Goal: Transaction & Acquisition: Purchase product/service

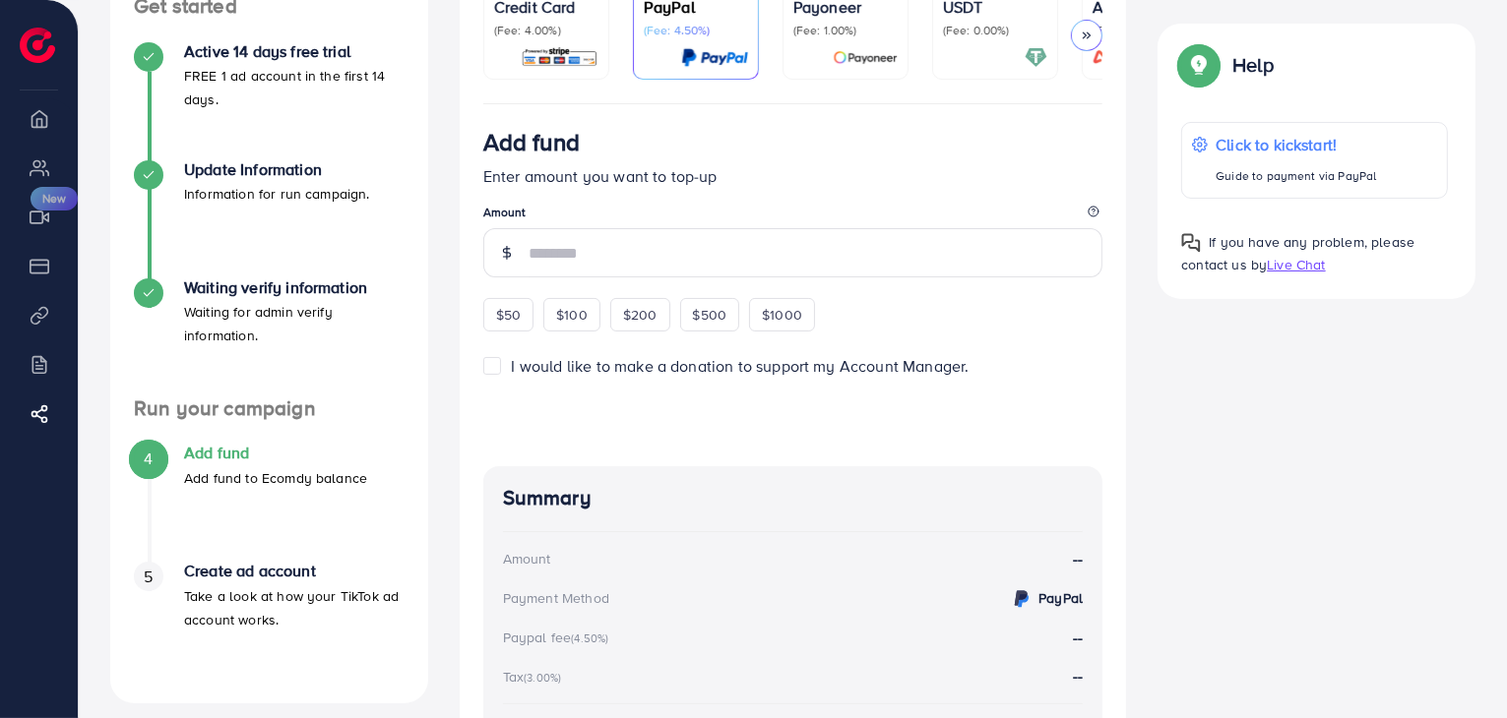
scroll to position [295, 0]
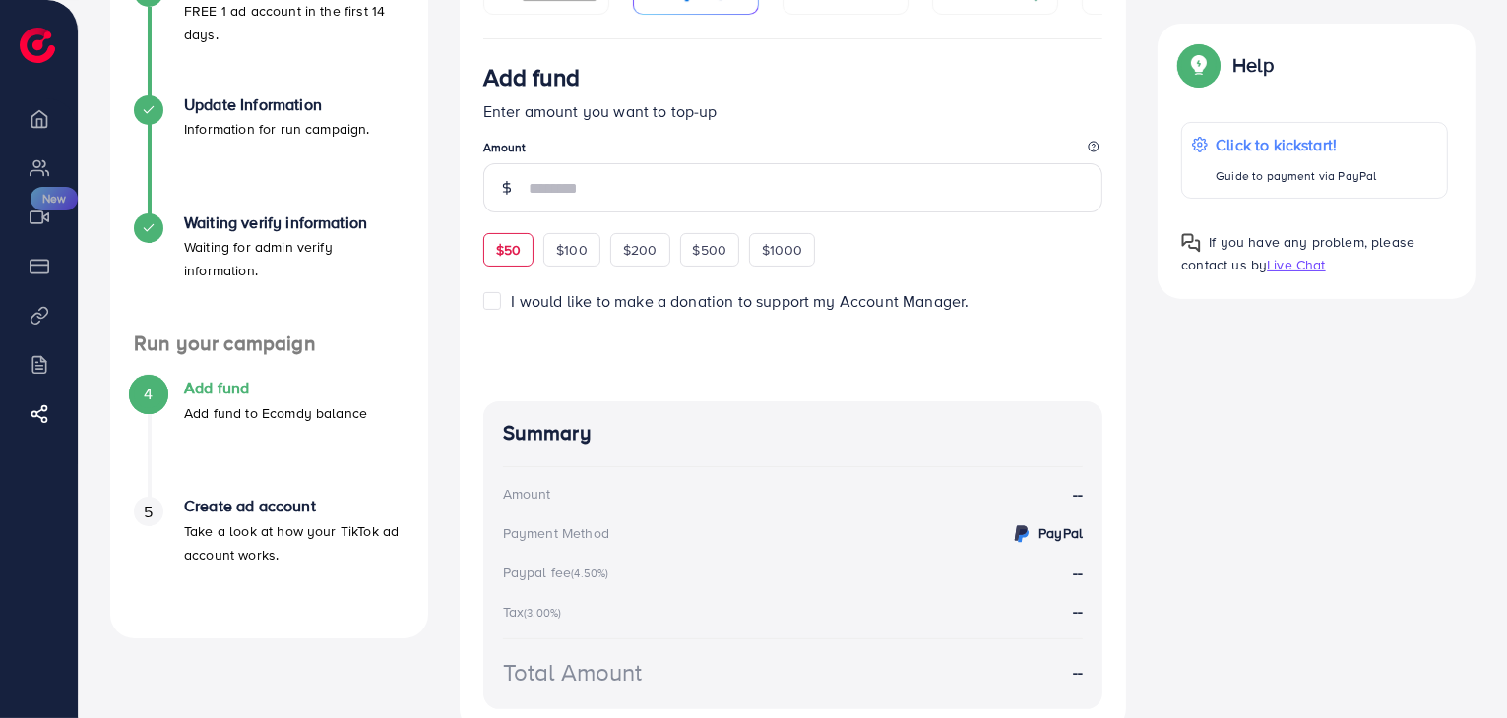
click at [492, 261] on div "$50" at bounding box center [508, 249] width 50 height 33
type input "**"
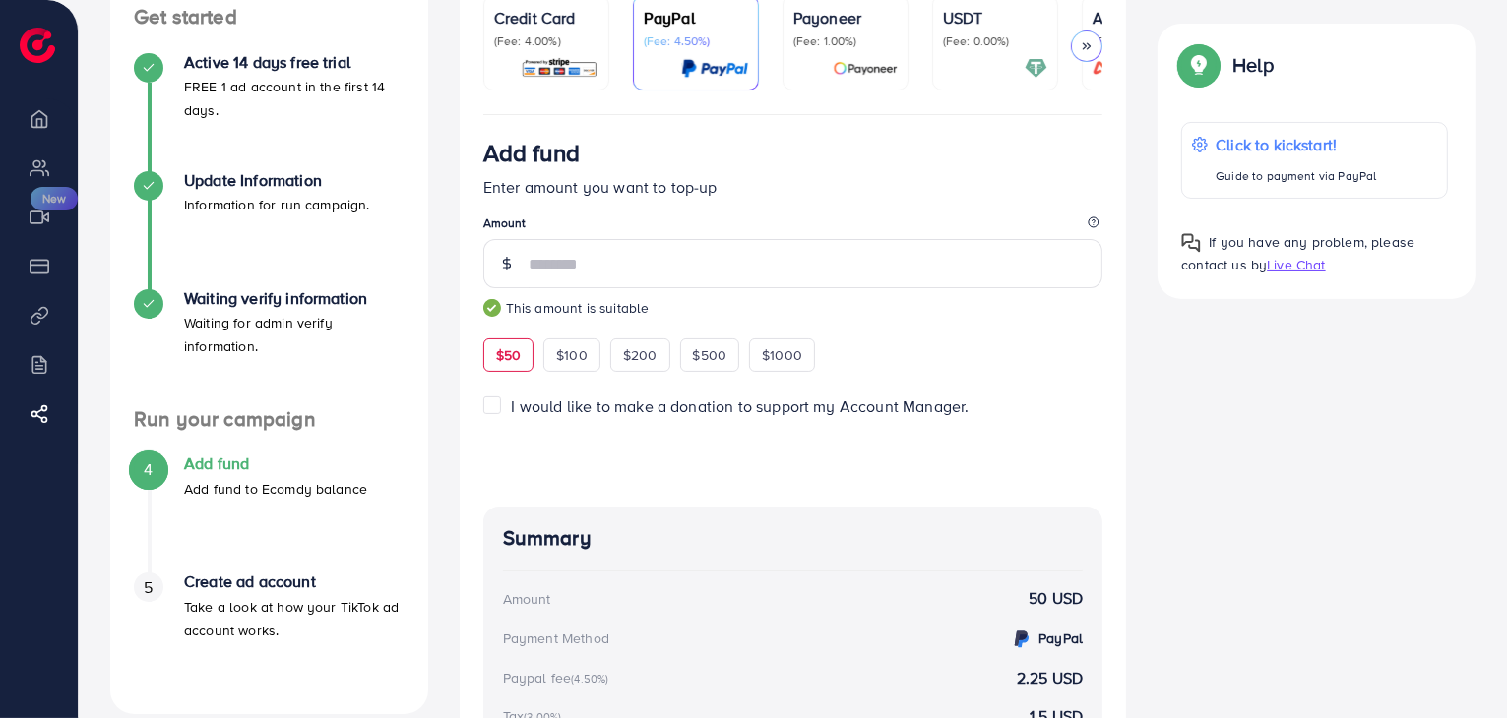
scroll to position [0, 0]
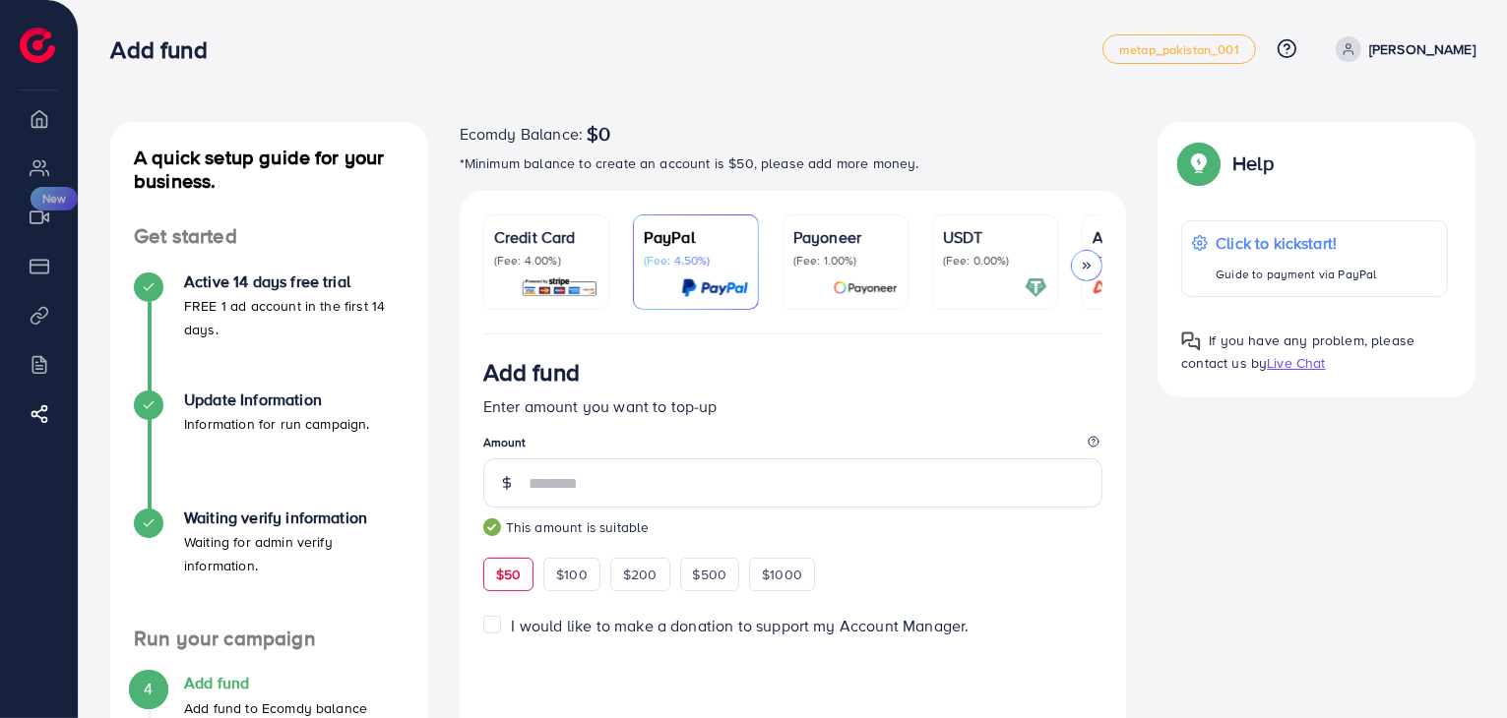
click at [950, 271] on div "USDT (Fee: 0.00%)" at bounding box center [995, 262] width 104 height 74
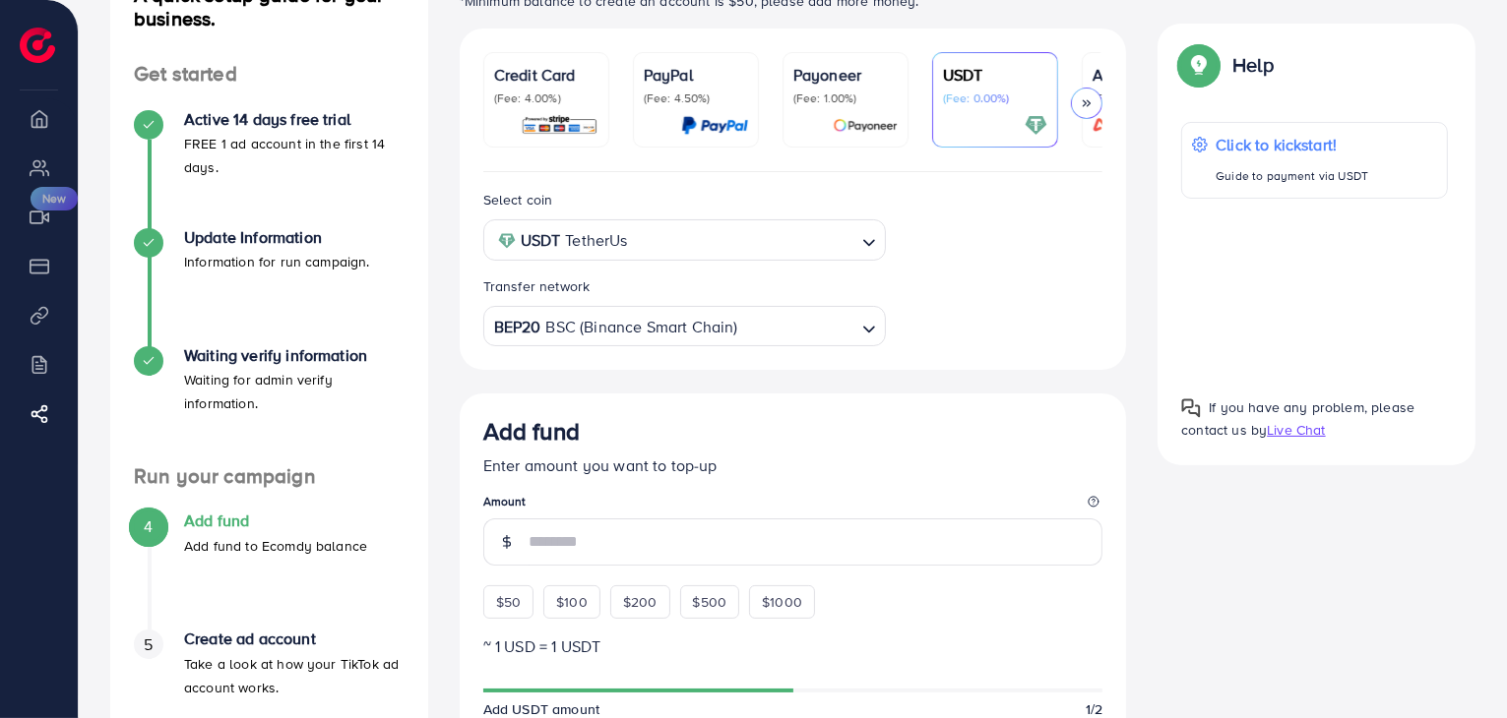
scroll to position [197, 0]
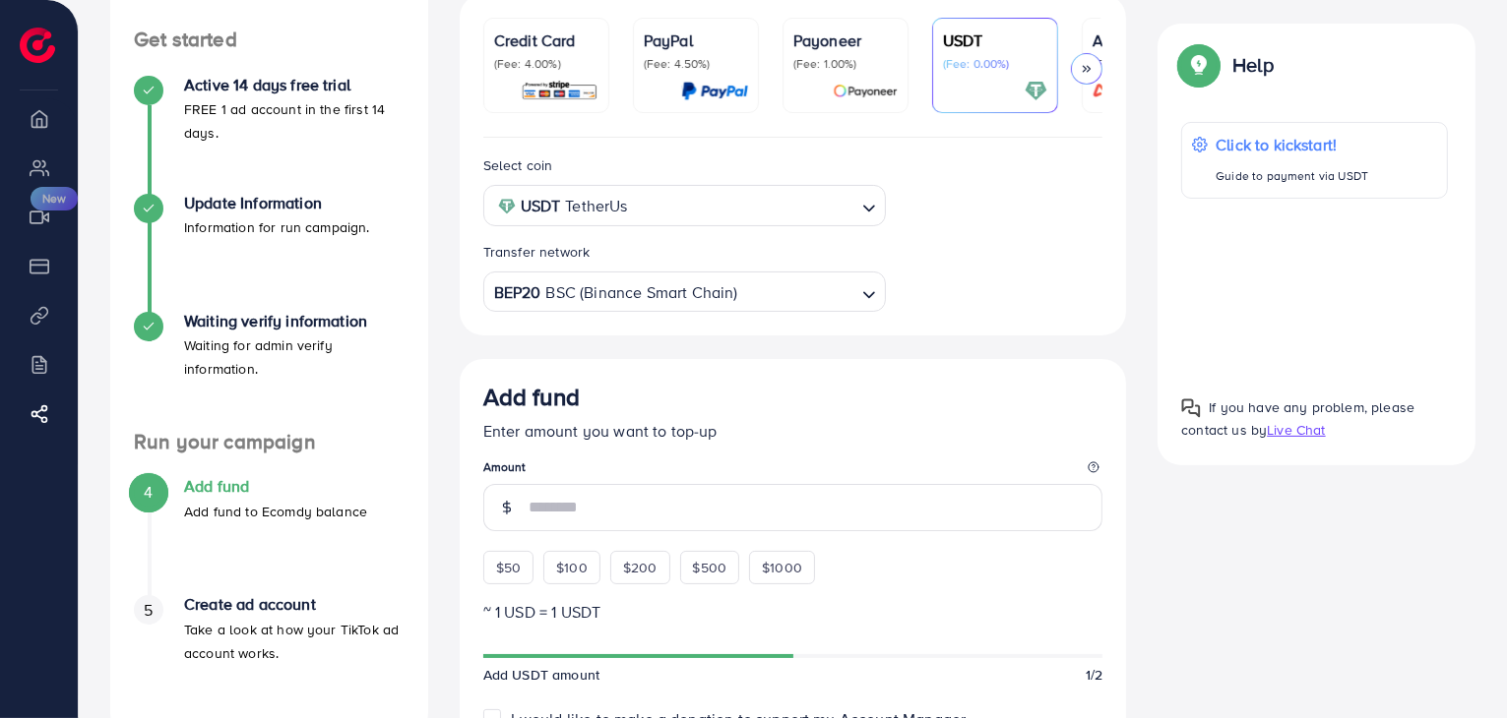
click at [811, 296] on input "Search for option" at bounding box center [797, 293] width 114 height 31
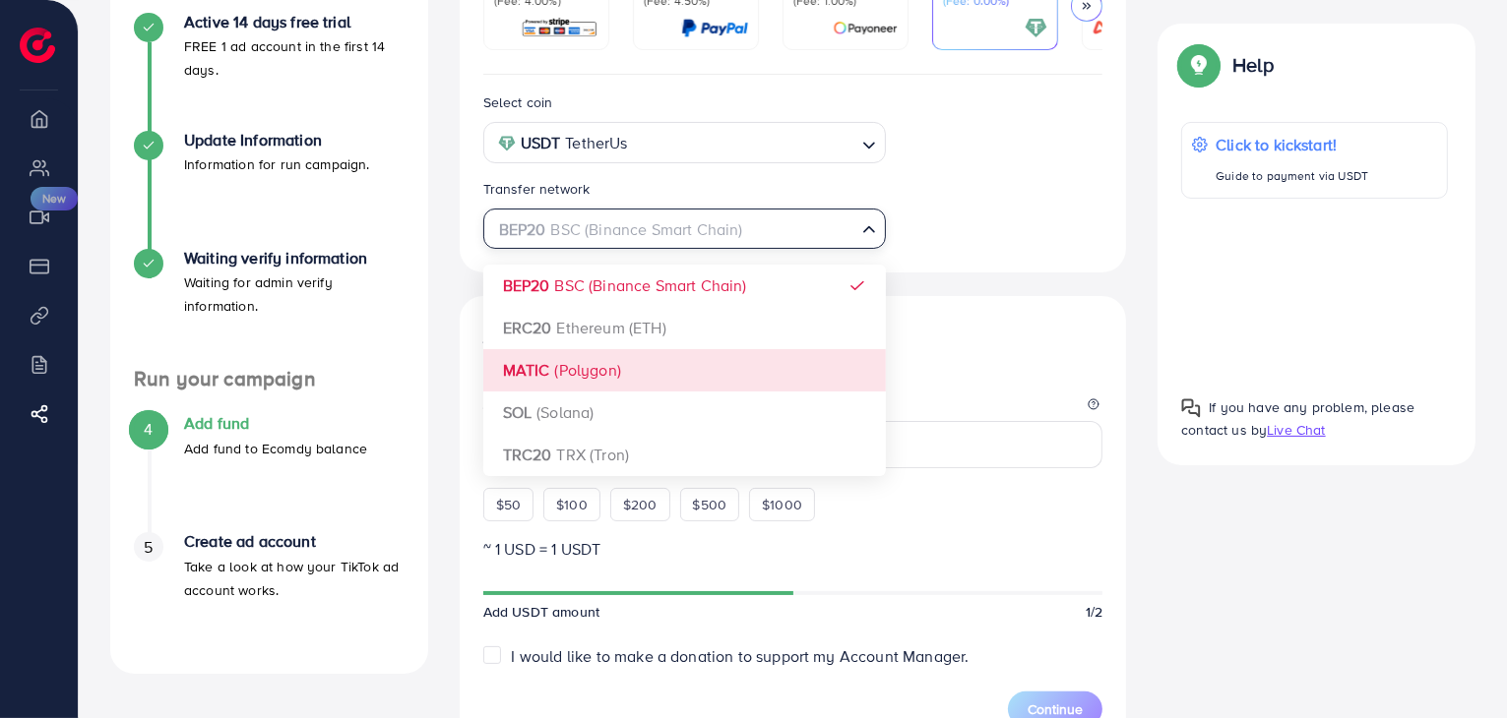
scroll to position [295, 0]
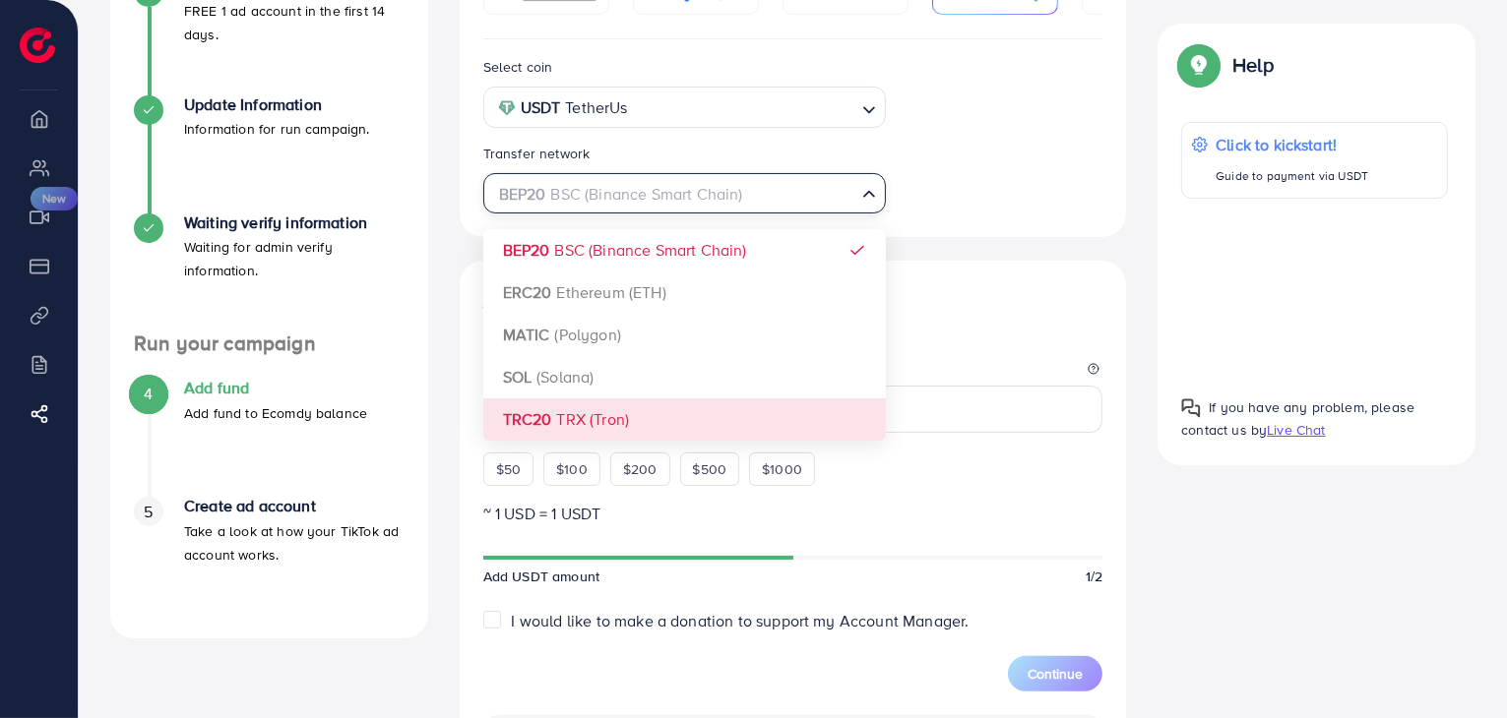
click at [714, 414] on div "Select coin USDT TetherUs Loading... Transfer network BEP20 BSC (Binance Smart …" at bounding box center [793, 604] width 667 height 1131
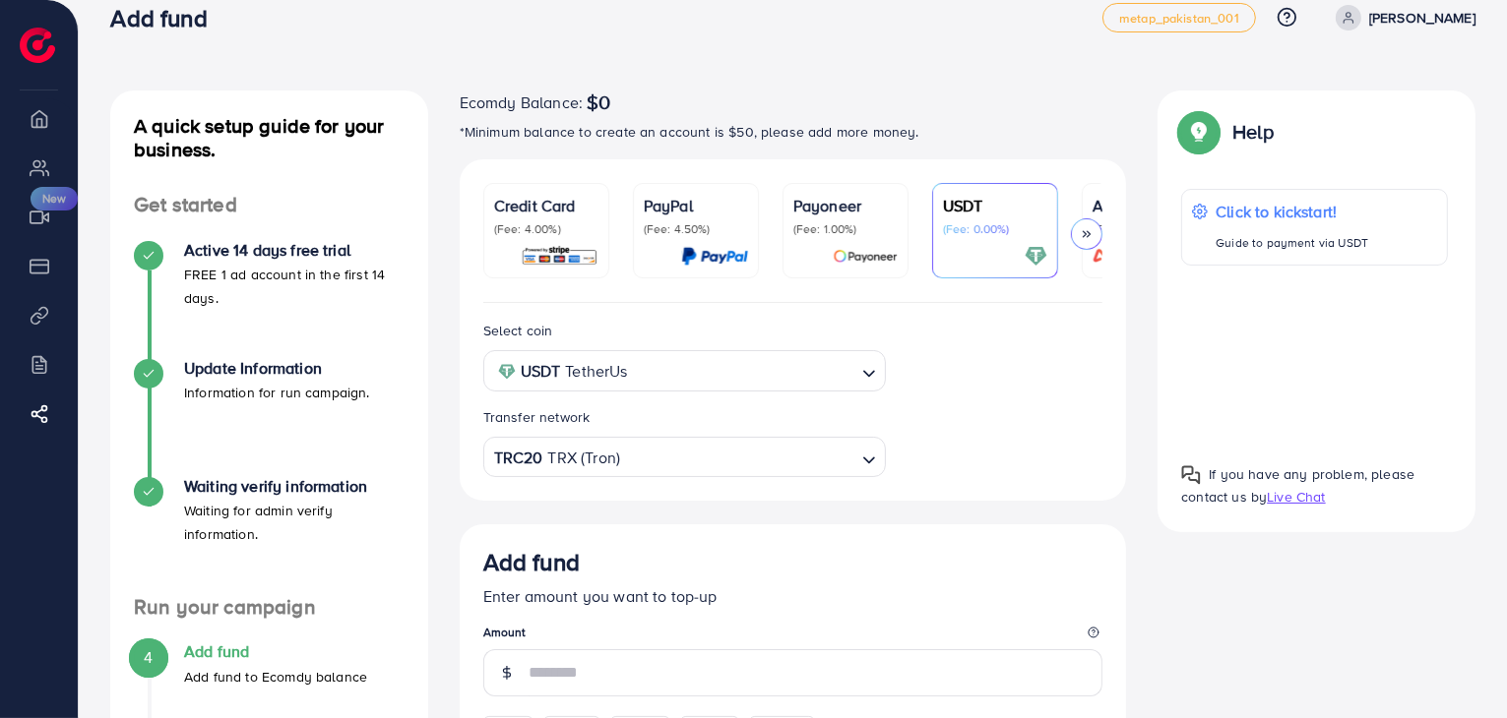
scroll to position [0, 0]
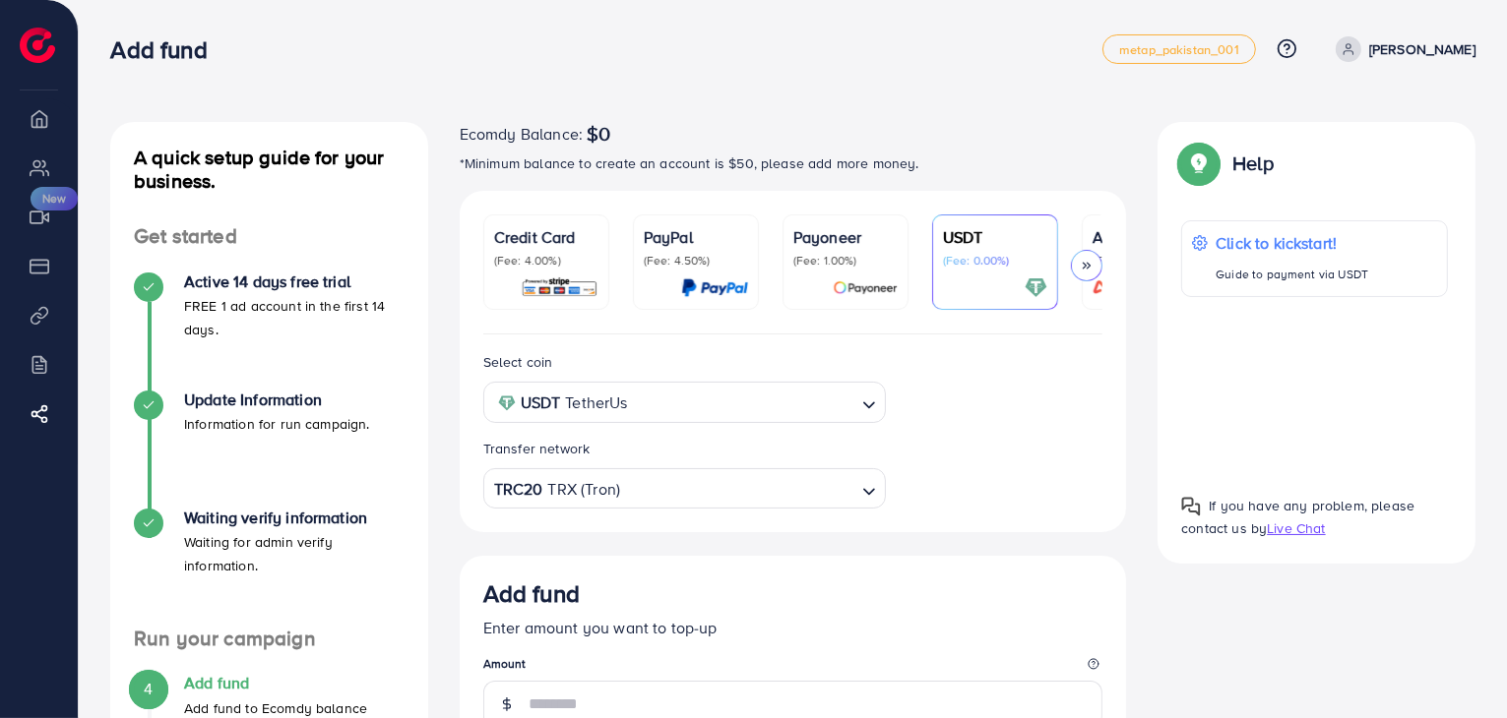
click at [1409, 49] on link "[PERSON_NAME]" at bounding box center [1401, 49] width 148 height 26
click at [1446, 56] on p "[PERSON_NAME]" at bounding box center [1422, 49] width 106 height 24
click at [1411, 42] on link "[PERSON_NAME]" at bounding box center [1401, 49] width 148 height 26
click at [1361, 44] on span at bounding box center [1348, 49] width 26 height 26
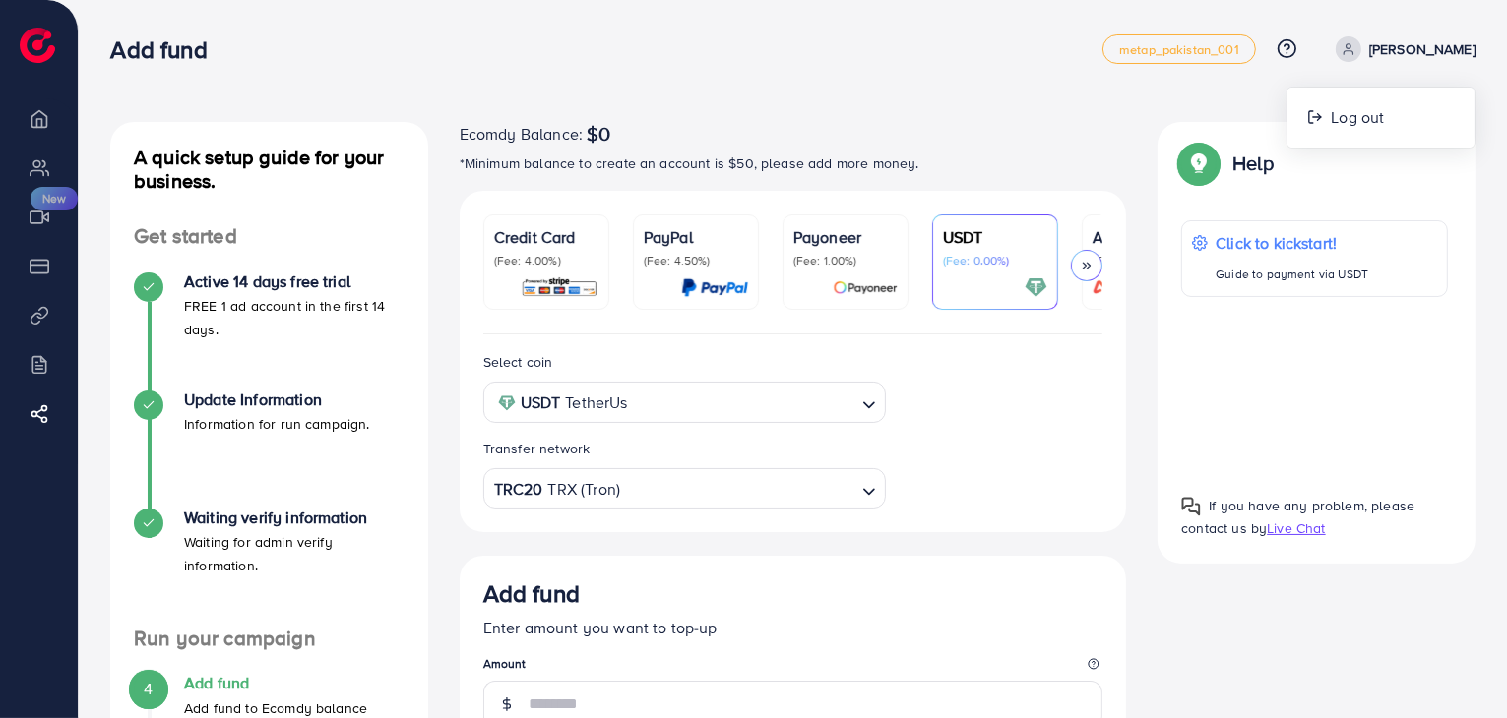
click at [40, 51] on img at bounding box center [37, 45] width 35 height 35
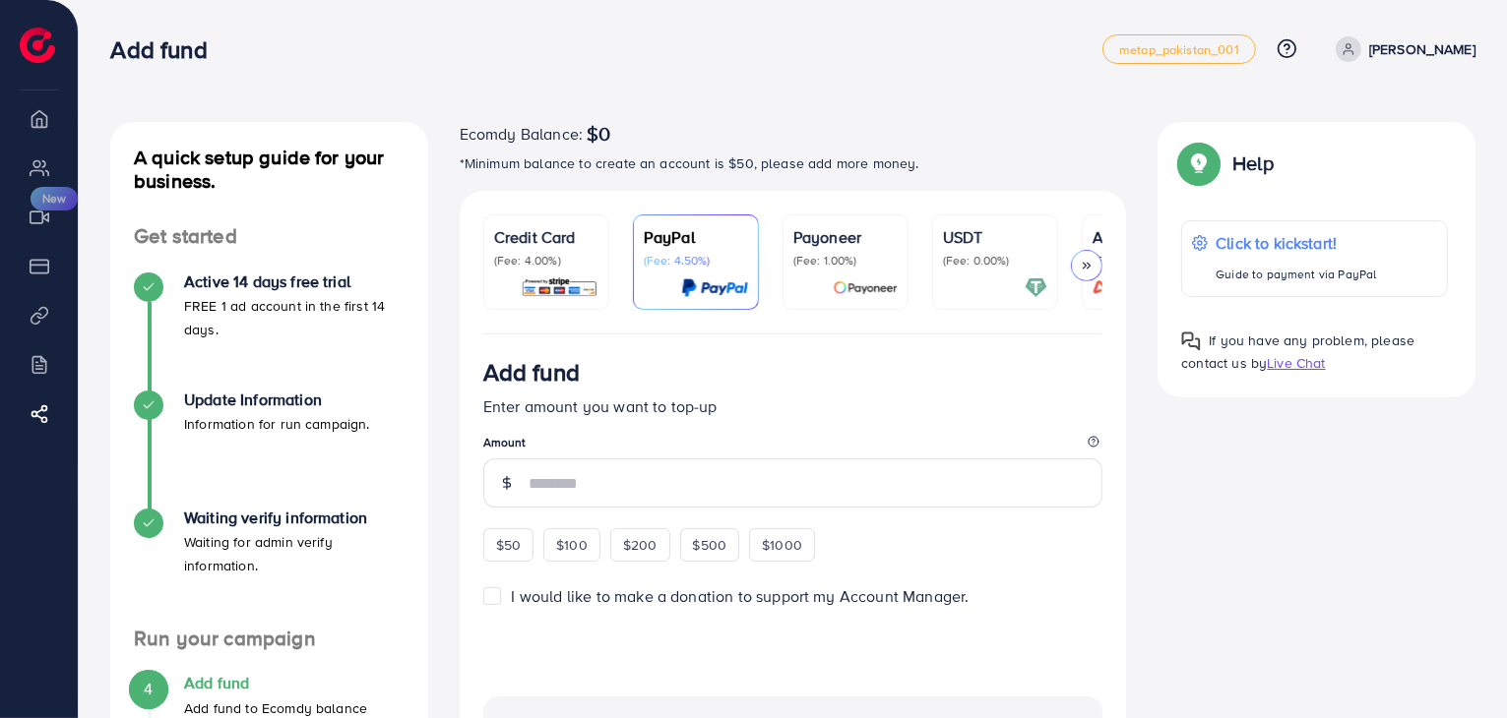
click at [1447, 56] on p "[PERSON_NAME]" at bounding box center [1422, 49] width 106 height 24
click at [1361, 54] on span at bounding box center [1348, 49] width 26 height 26
click at [1361, 50] on span at bounding box center [1348, 49] width 26 height 26
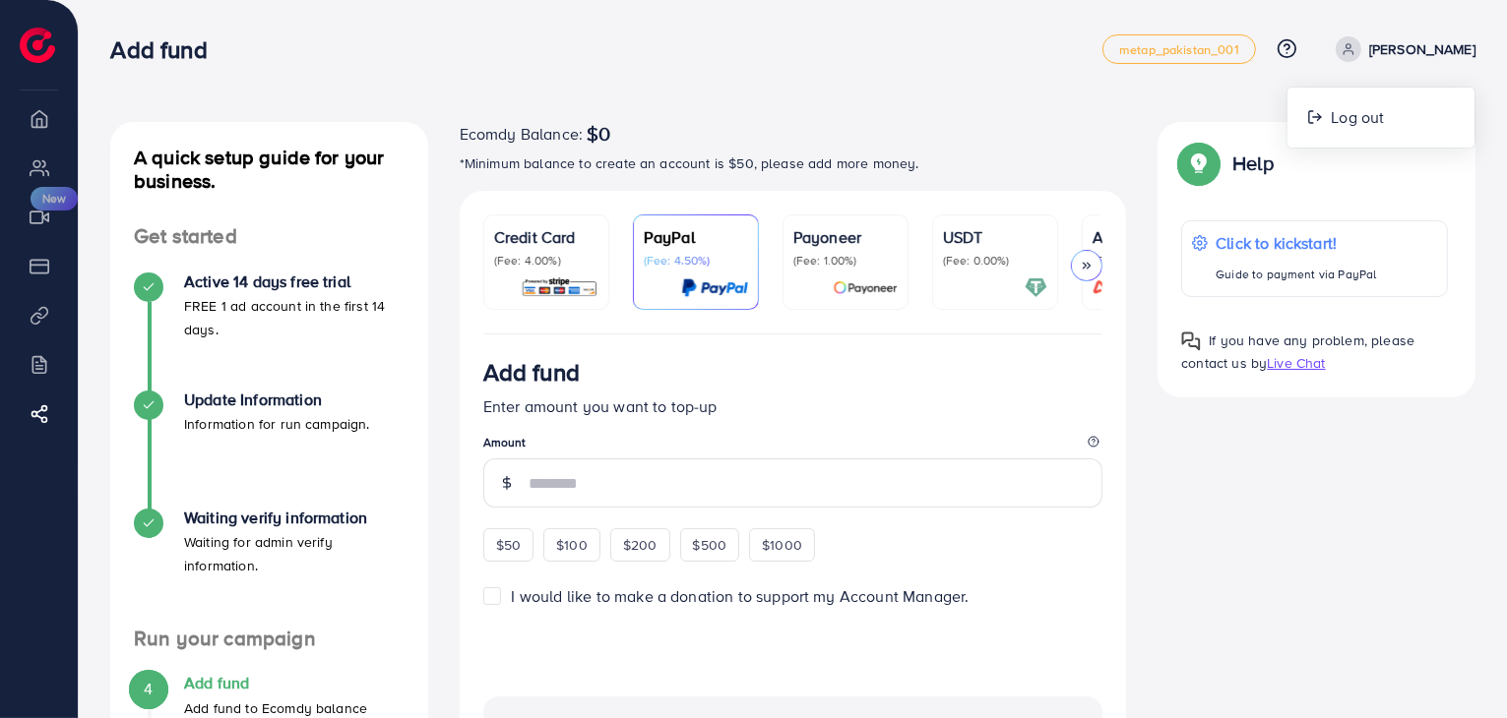
click at [1361, 50] on span at bounding box center [1348, 49] width 26 height 26
click at [1443, 44] on p "[PERSON_NAME]" at bounding box center [1422, 49] width 106 height 24
click at [1445, 46] on p "[PERSON_NAME]" at bounding box center [1422, 49] width 106 height 24
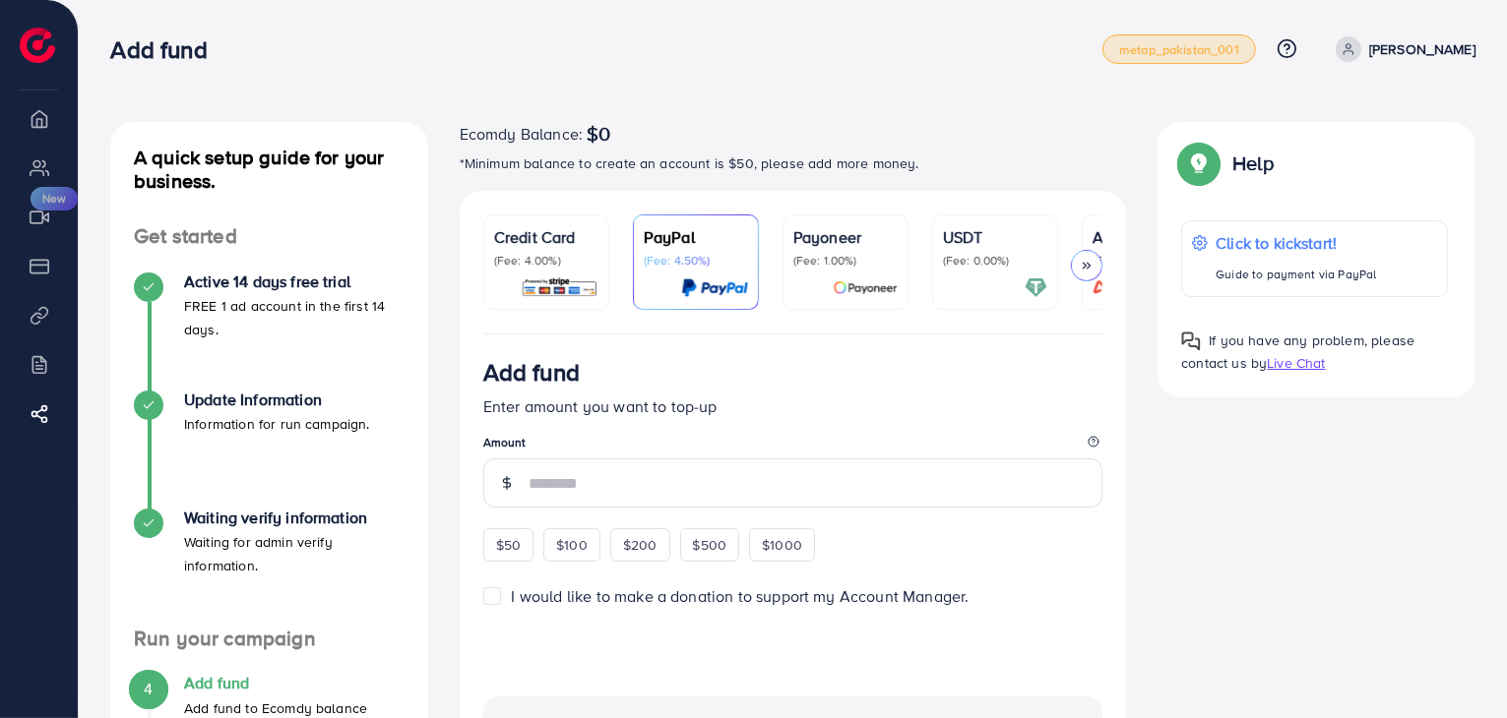
click at [1224, 43] on span "metap_pakistan_001" at bounding box center [1179, 49] width 120 height 13
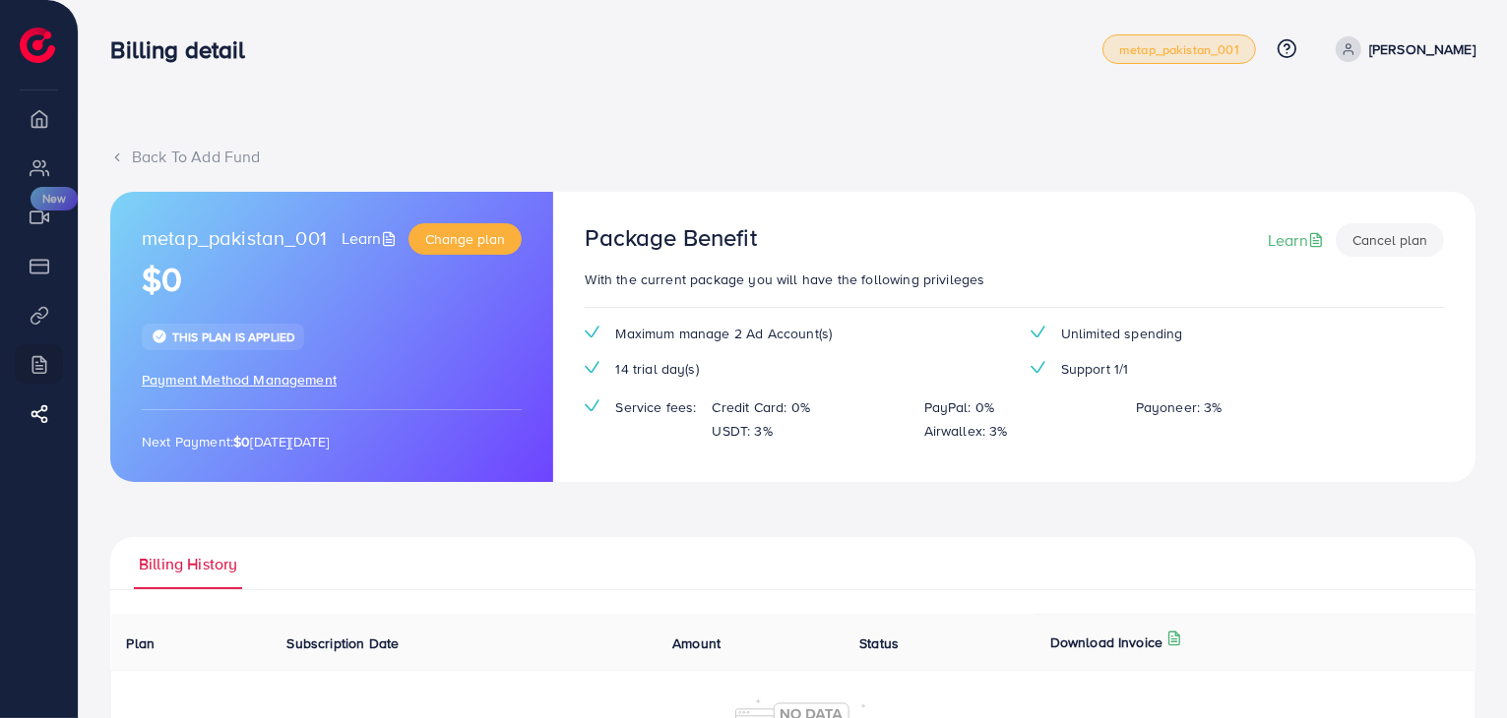
click at [1457, 47] on p "[PERSON_NAME]" at bounding box center [1422, 49] width 106 height 24
click at [1428, 62] on ul "metap_pakistan_001 Help Center Contact Support Plans and Pricing Term and polic…" at bounding box center [1288, 49] width 373 height 30
click at [1414, 57] on link "[PERSON_NAME]" at bounding box center [1401, 49] width 148 height 26
click at [1355, 53] on icon at bounding box center [1348, 49] width 14 height 14
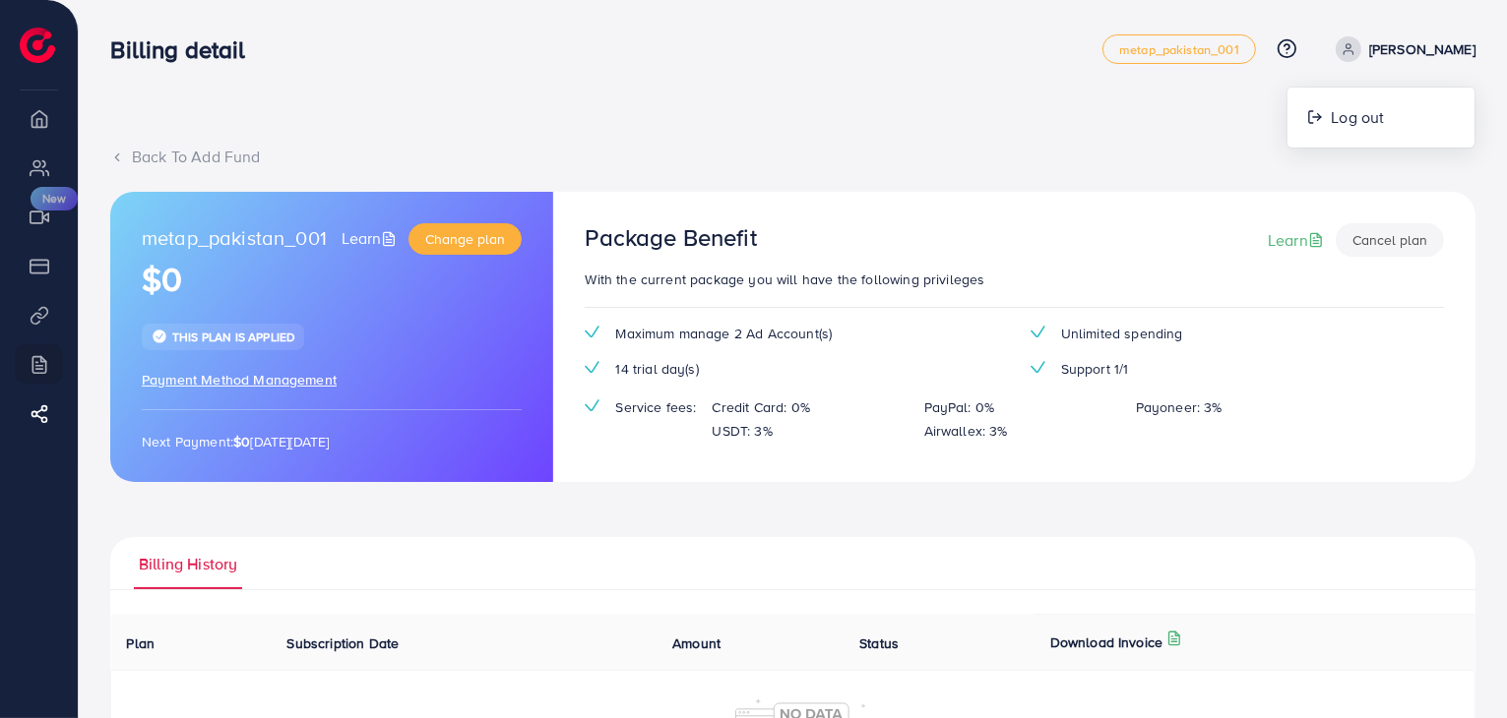
click at [1355, 53] on icon at bounding box center [1348, 49] width 14 height 14
click at [1361, 40] on span at bounding box center [1348, 49] width 26 height 26
click at [1455, 50] on p "[PERSON_NAME]" at bounding box center [1422, 49] width 106 height 24
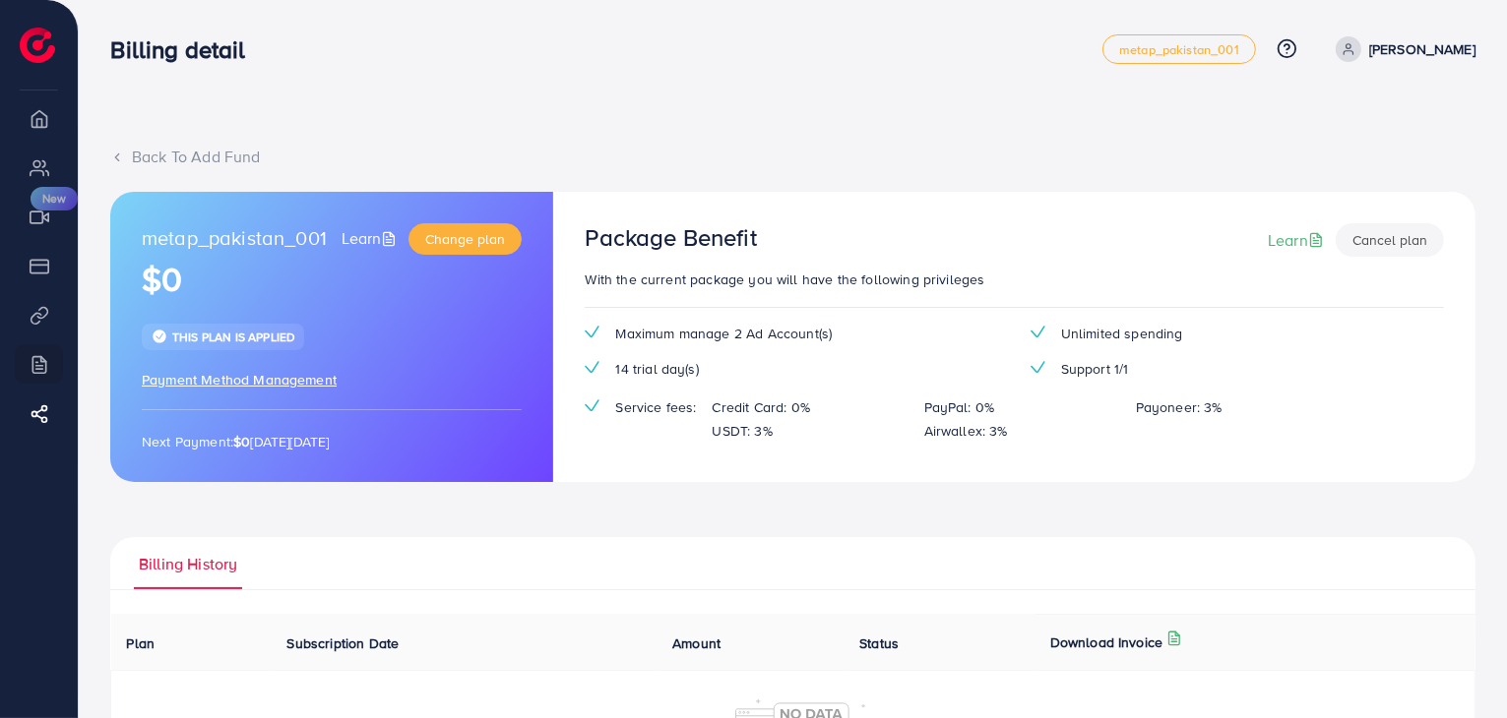
click at [1455, 45] on p "[PERSON_NAME]" at bounding box center [1422, 49] width 106 height 24
click at [32, 37] on img at bounding box center [37, 45] width 35 height 35
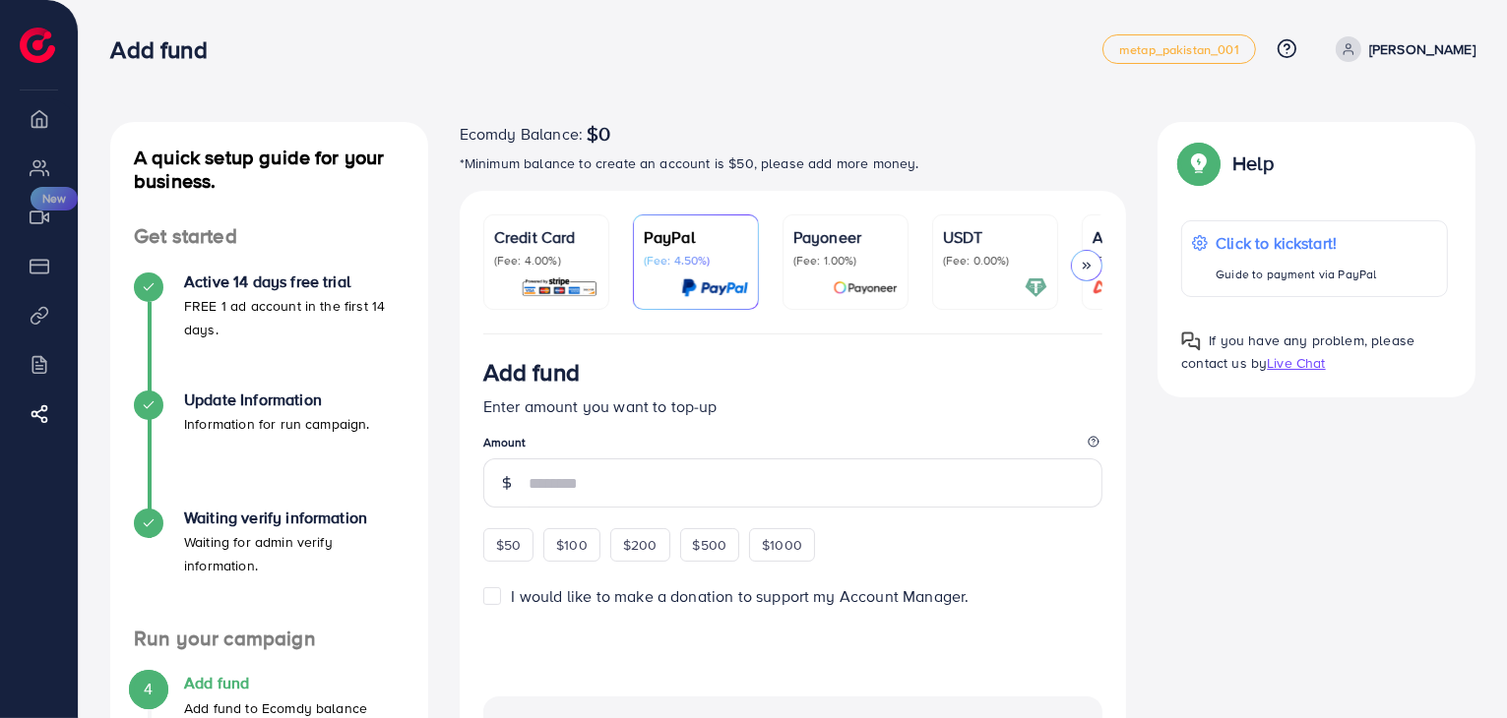
click at [1439, 45] on p "[PERSON_NAME]" at bounding box center [1422, 49] width 106 height 24
click at [1356, 111] on span "Log out" at bounding box center [1356, 117] width 53 height 24
click at [1455, 52] on p "[PERSON_NAME]" at bounding box center [1422, 49] width 106 height 24
click at [1355, 46] on icon at bounding box center [1348, 49] width 14 height 14
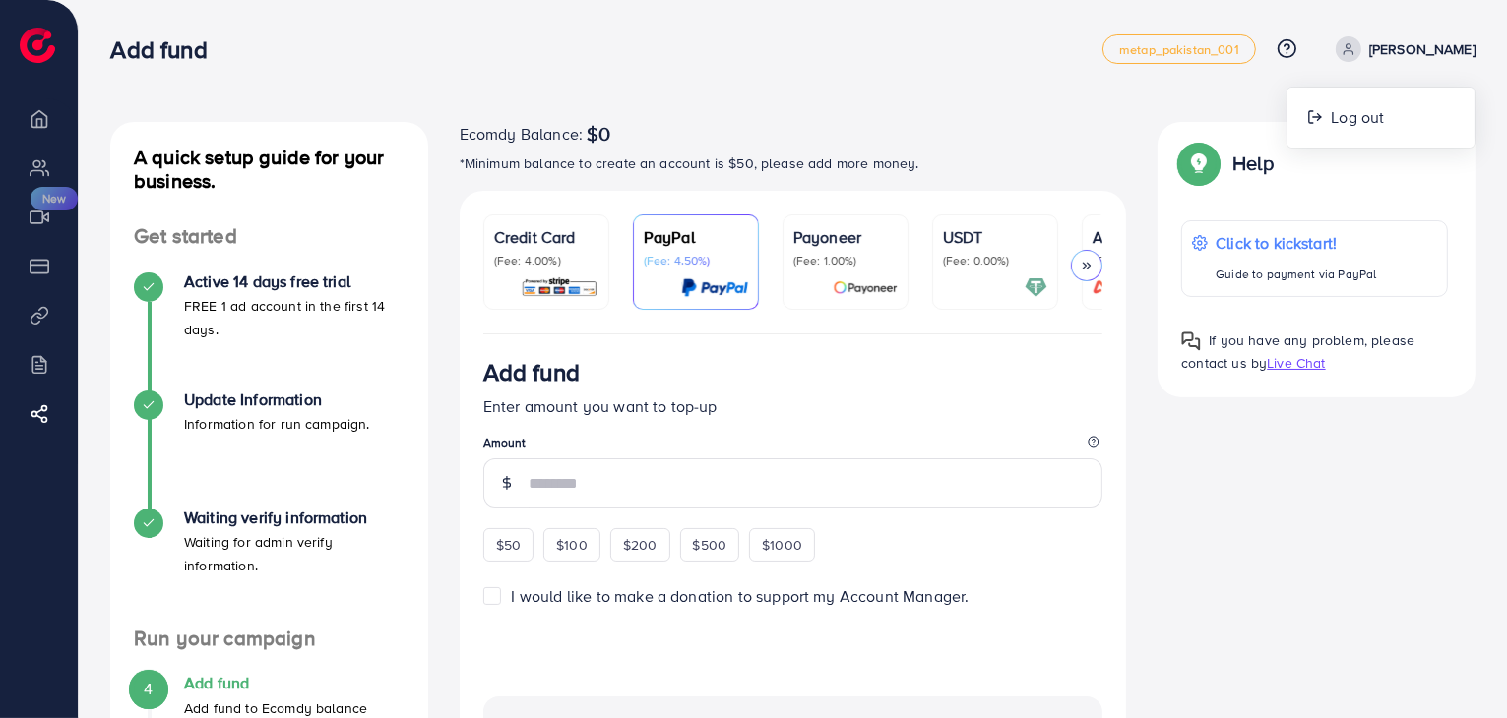
click at [1355, 46] on icon at bounding box center [1348, 49] width 14 height 14
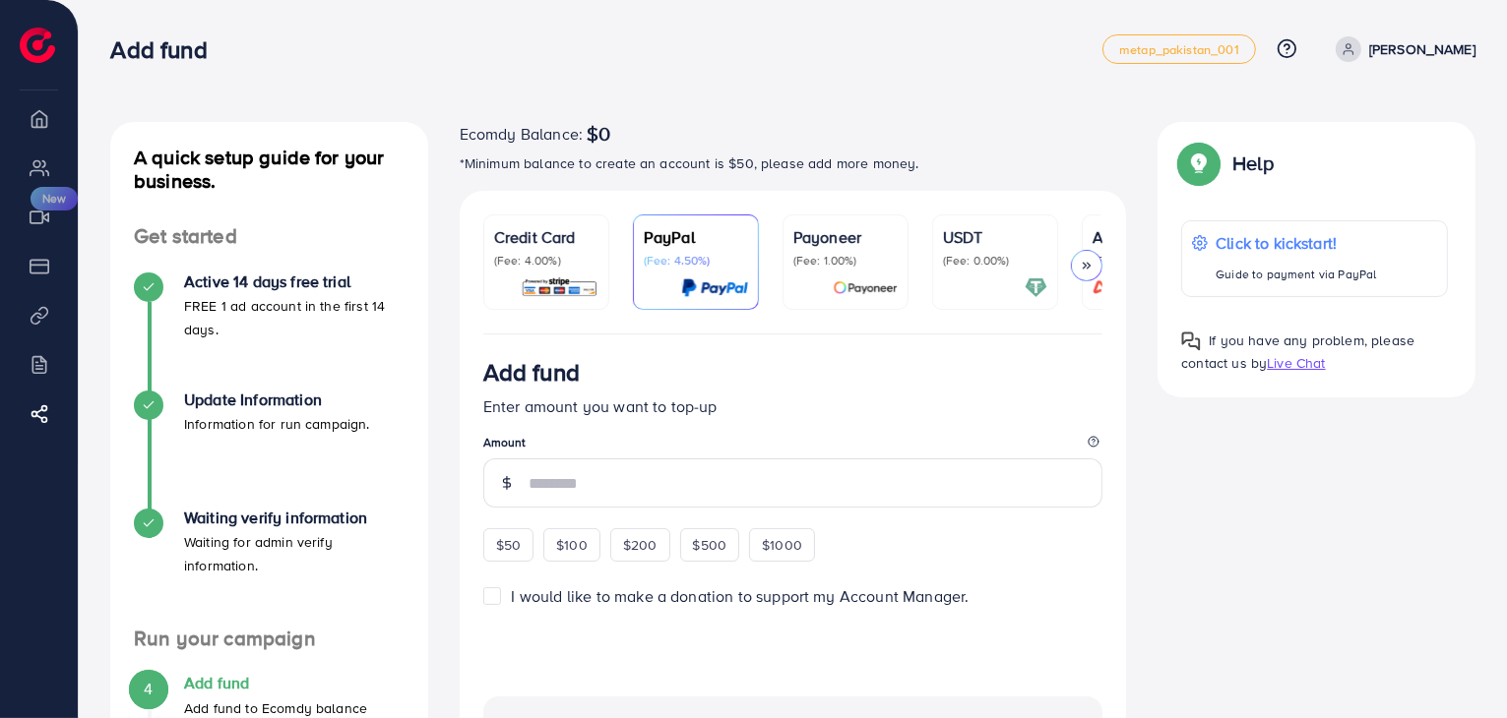
click at [1355, 50] on icon at bounding box center [1348, 49] width 14 height 14
click at [1352, 51] on icon at bounding box center [1347, 53] width 9 height 4
drag, startPoint x: 1395, startPoint y: 50, endPoint x: 1375, endPoint y: 47, distance: 20.9
click at [1380, 47] on link "[PERSON_NAME]" at bounding box center [1401, 49] width 148 height 26
click at [1297, 44] on icon at bounding box center [1286, 48] width 21 height 21
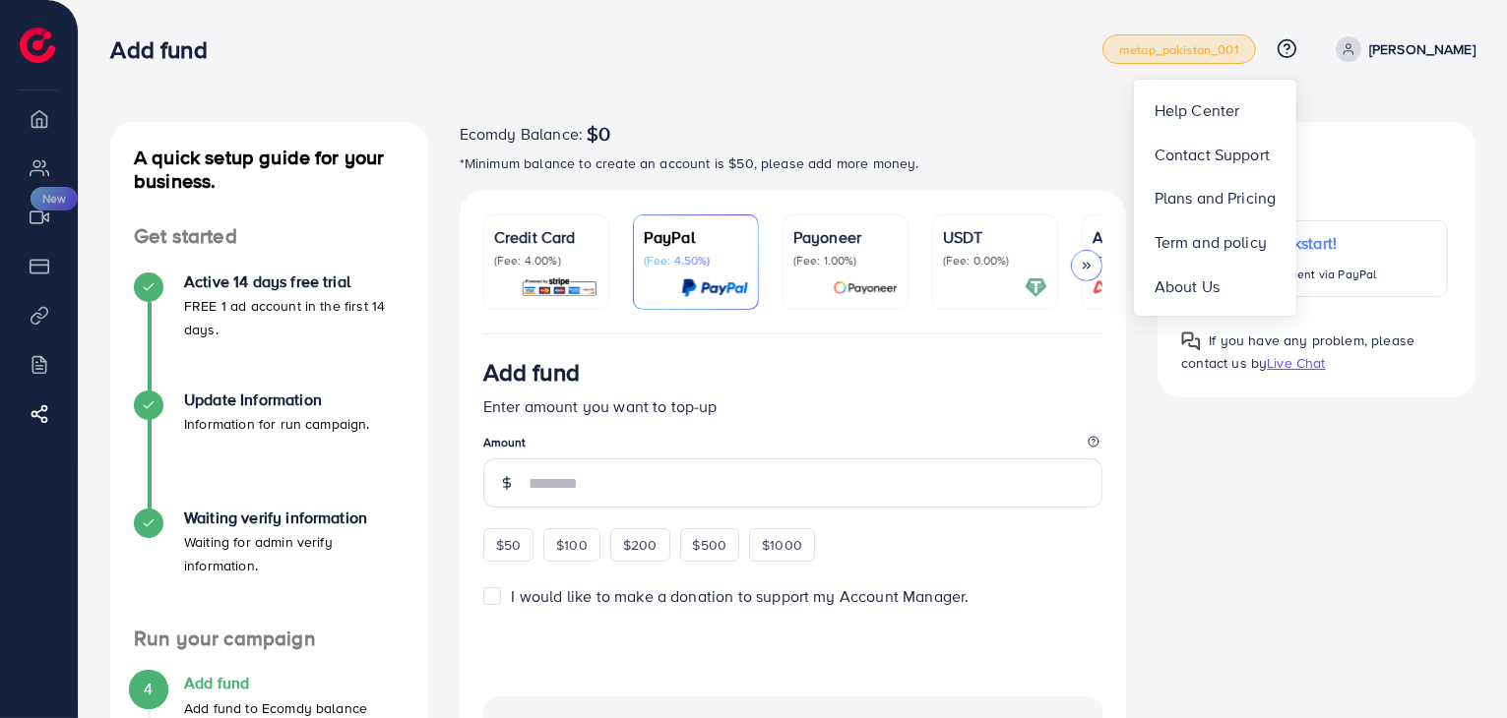
click at [1239, 52] on span "metap_pakistan_001" at bounding box center [1179, 49] width 120 height 13
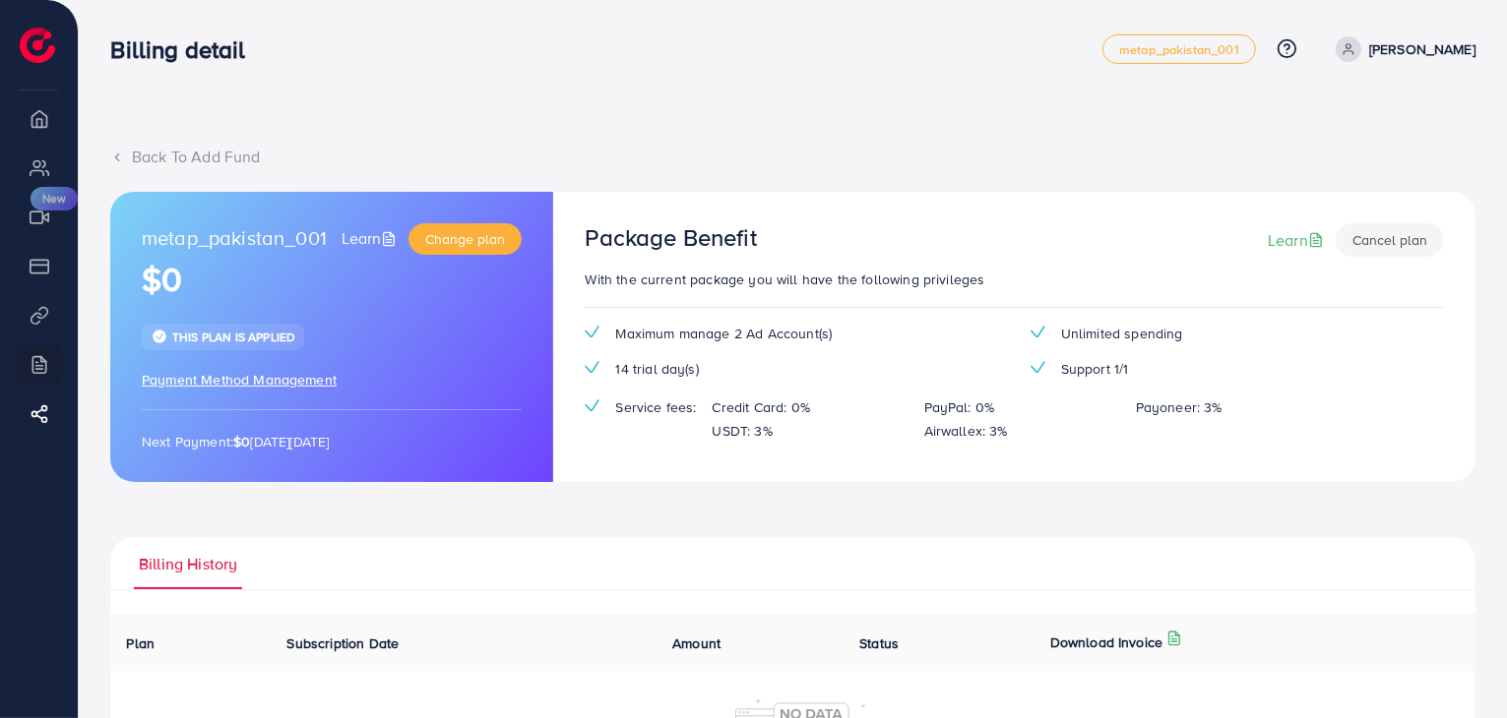
click at [32, 30] on img at bounding box center [37, 45] width 35 height 35
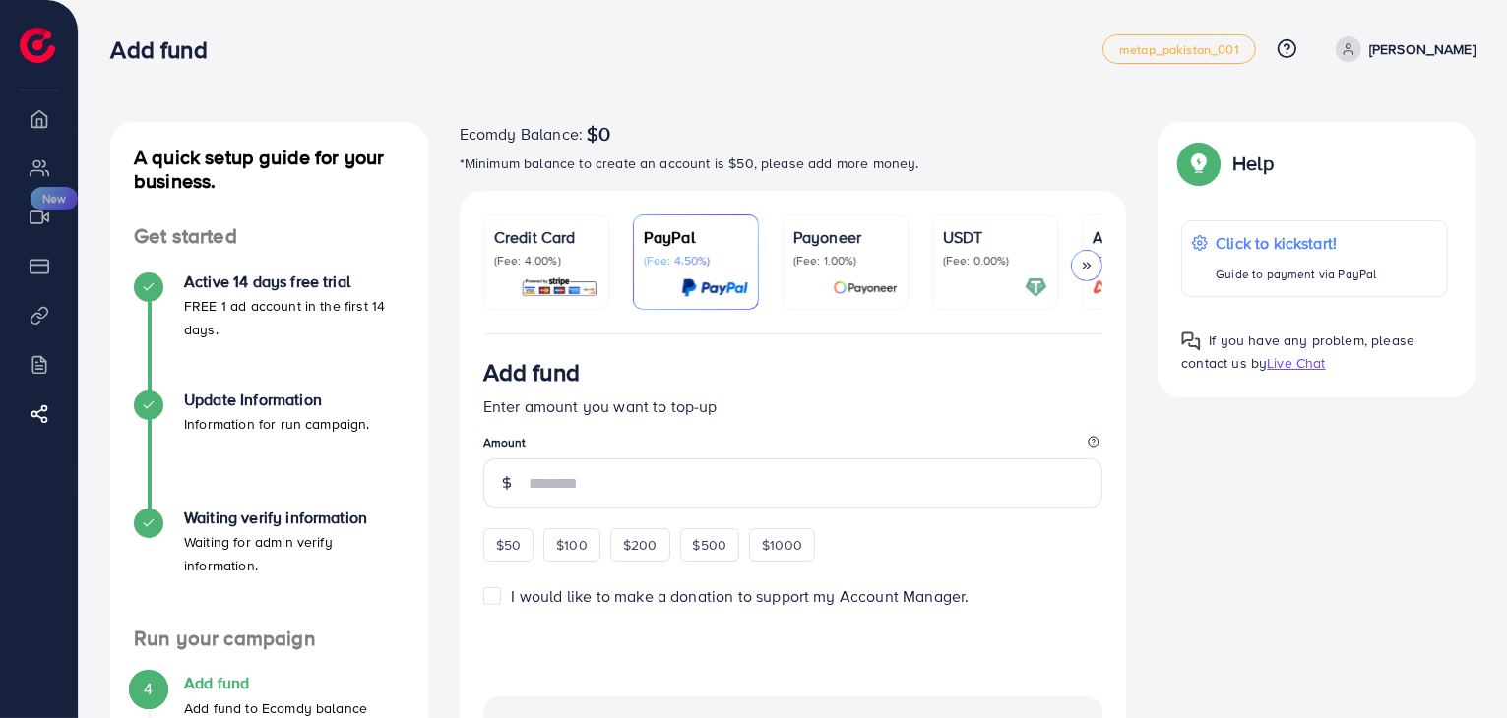
click at [967, 242] on p "USDT" at bounding box center [995, 237] width 104 height 24
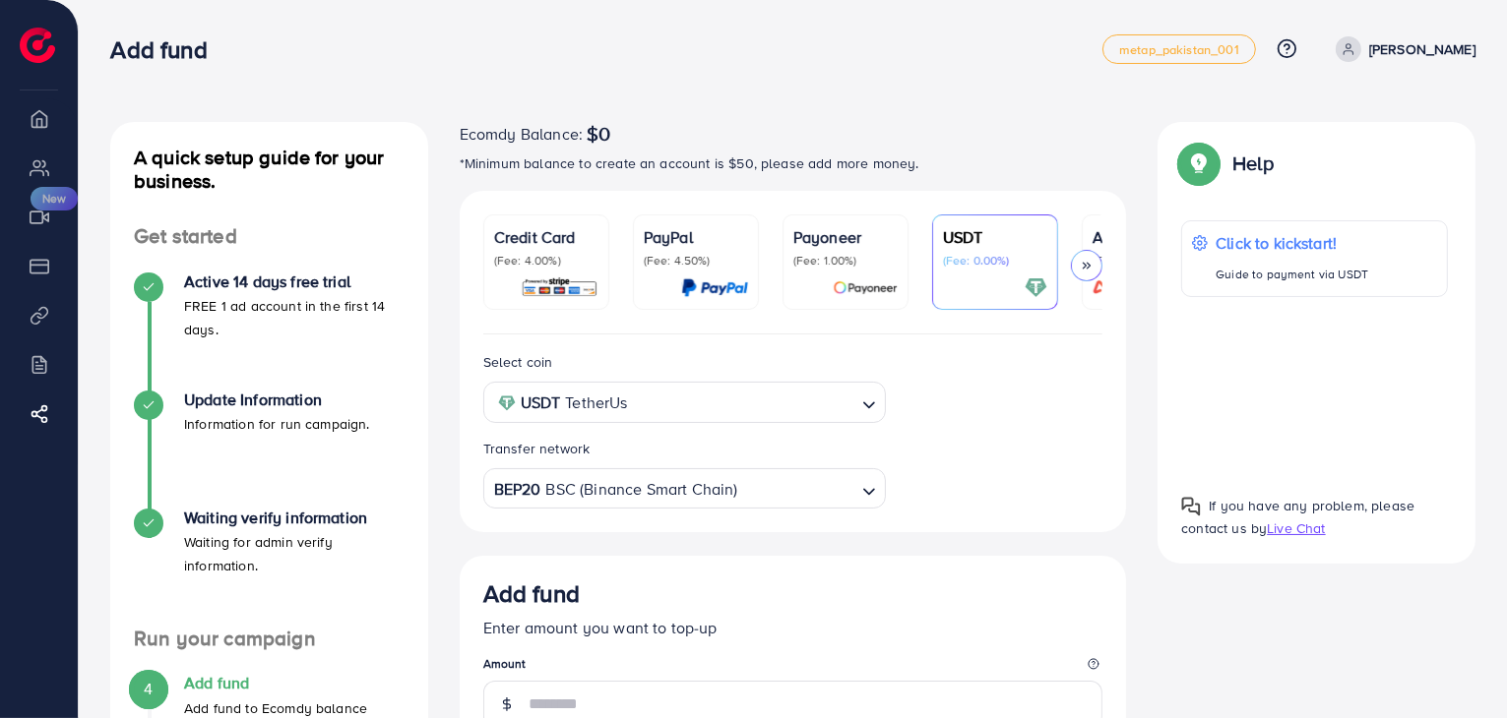
drag, startPoint x: 934, startPoint y: 332, endPoint x: 1043, endPoint y: 334, distance: 109.2
click at [1043, 334] on ul "Credit Card (Fee: 4.00%) PayPal (Fee: 4.50%) Payoneer (Fee: 1.00%) USDT (Fee: 0…" at bounding box center [793, 275] width 620 height 120
click at [1035, 241] on p "USDT" at bounding box center [995, 237] width 104 height 24
click at [808, 408] on input "Search for option" at bounding box center [744, 403] width 220 height 31
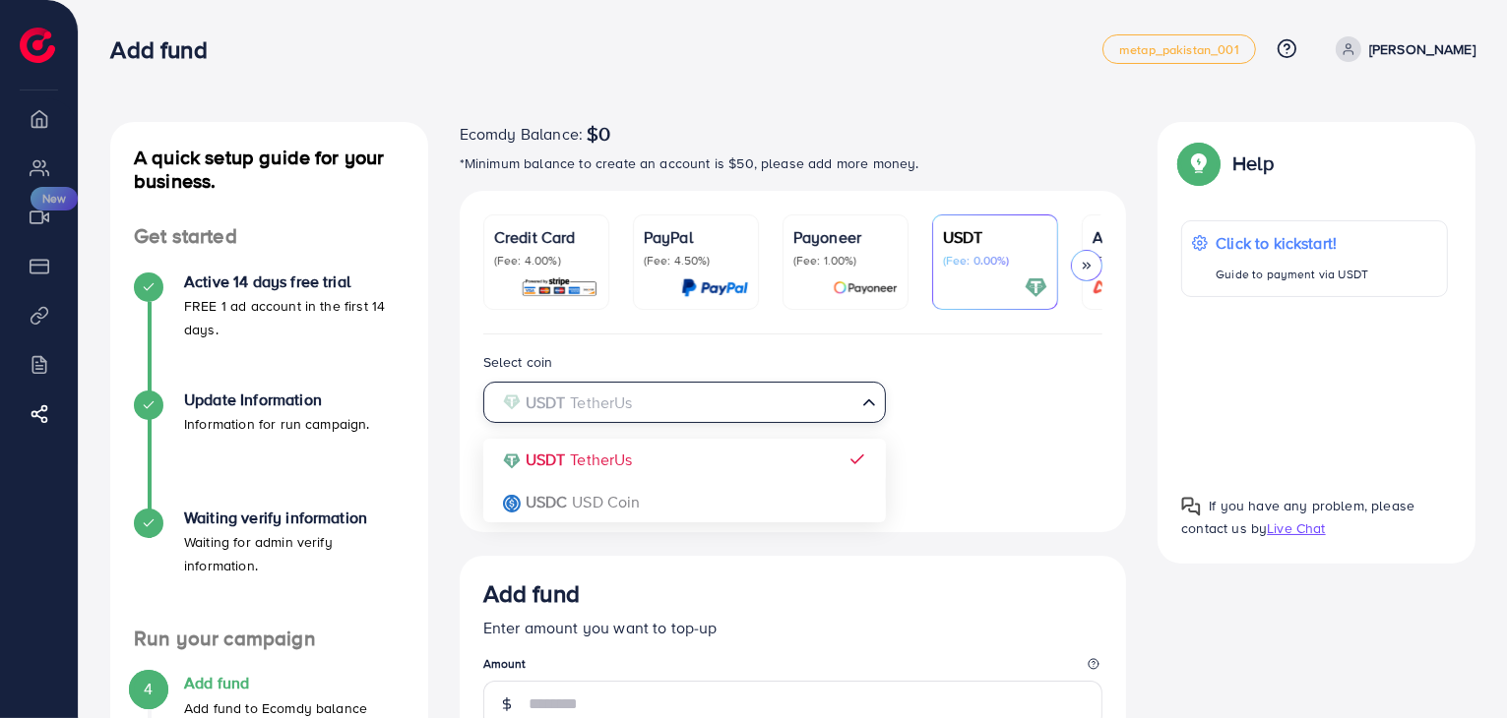
click at [808, 408] on input "Search for option" at bounding box center [673, 403] width 362 height 31
click at [1086, 264] on icon at bounding box center [1087, 266] width 14 height 14
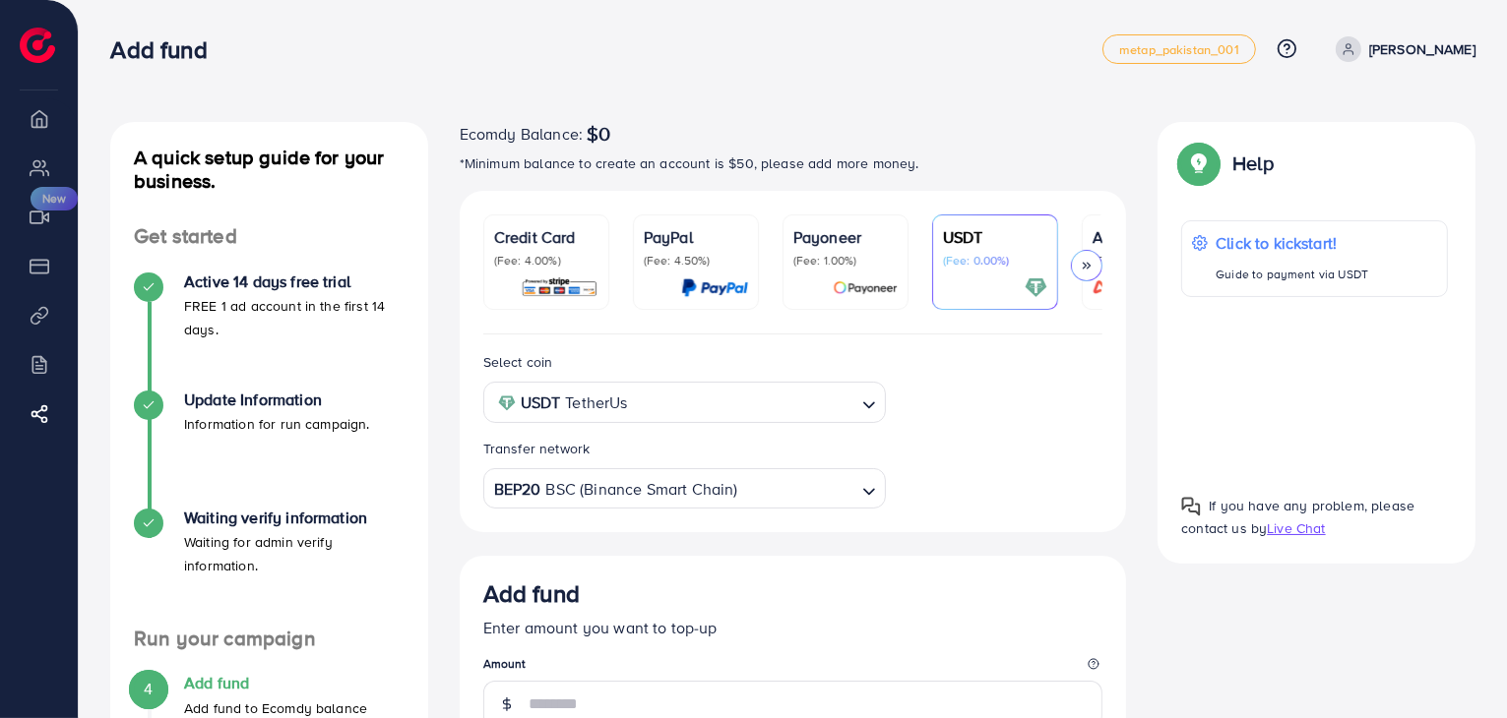
click at [574, 262] on p "(Fee: 4.00%)" at bounding box center [546, 261] width 104 height 16
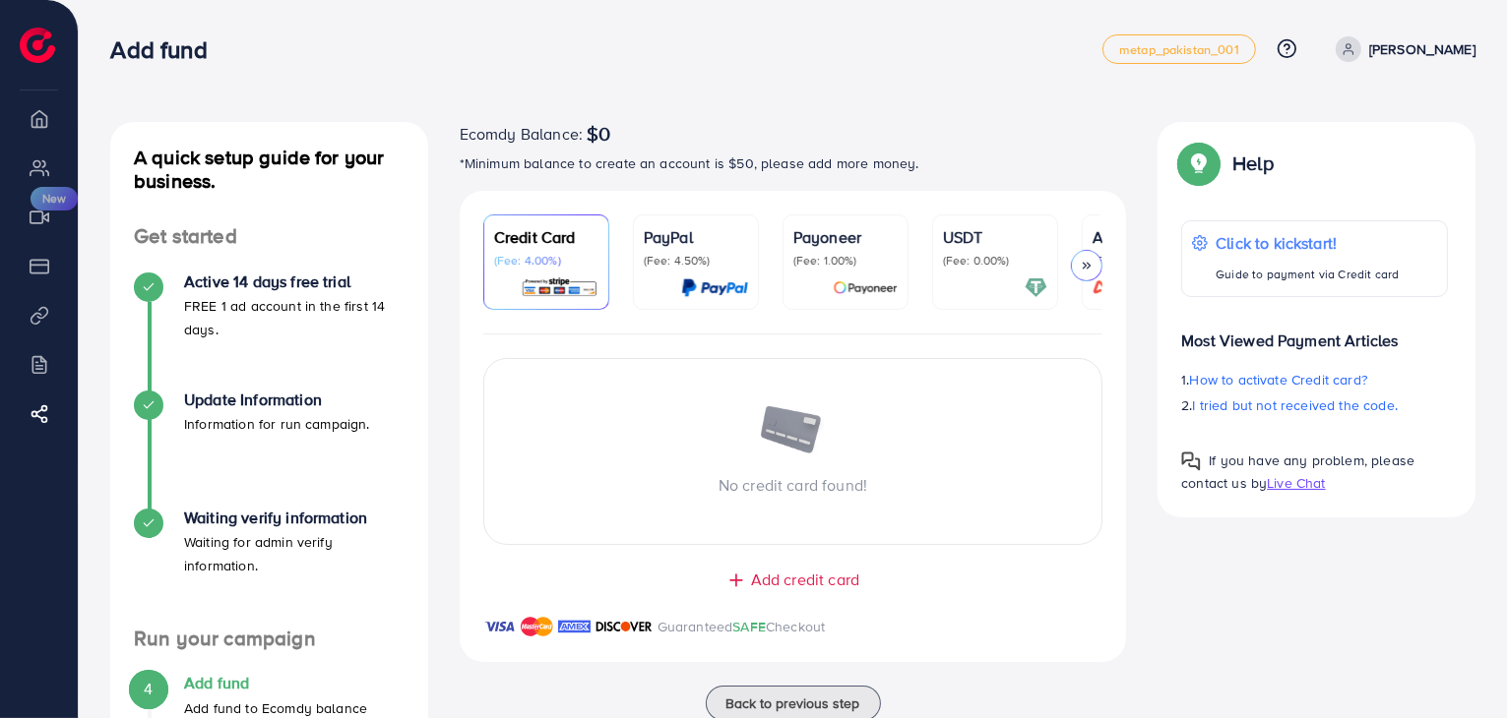
click at [982, 305] on link "USDT (Fee: 0.00%)" at bounding box center [995, 262] width 126 height 95
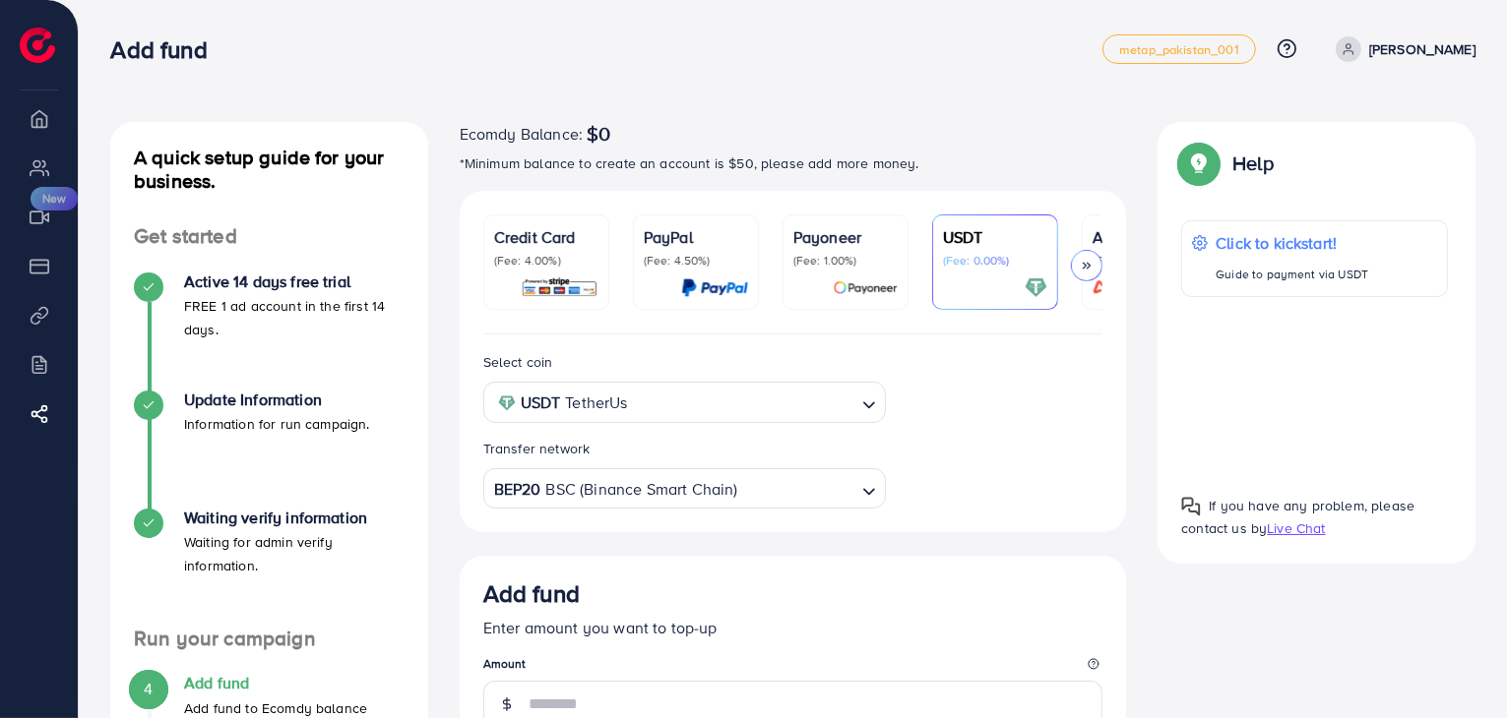
click at [1416, 44] on p "[PERSON_NAME]" at bounding box center [1422, 49] width 106 height 24
click at [1435, 37] on p "[PERSON_NAME]" at bounding box center [1422, 49] width 106 height 24
click at [1437, 59] on p "[PERSON_NAME]" at bounding box center [1422, 49] width 106 height 24
click at [1436, 56] on p "[PERSON_NAME]" at bounding box center [1422, 49] width 106 height 24
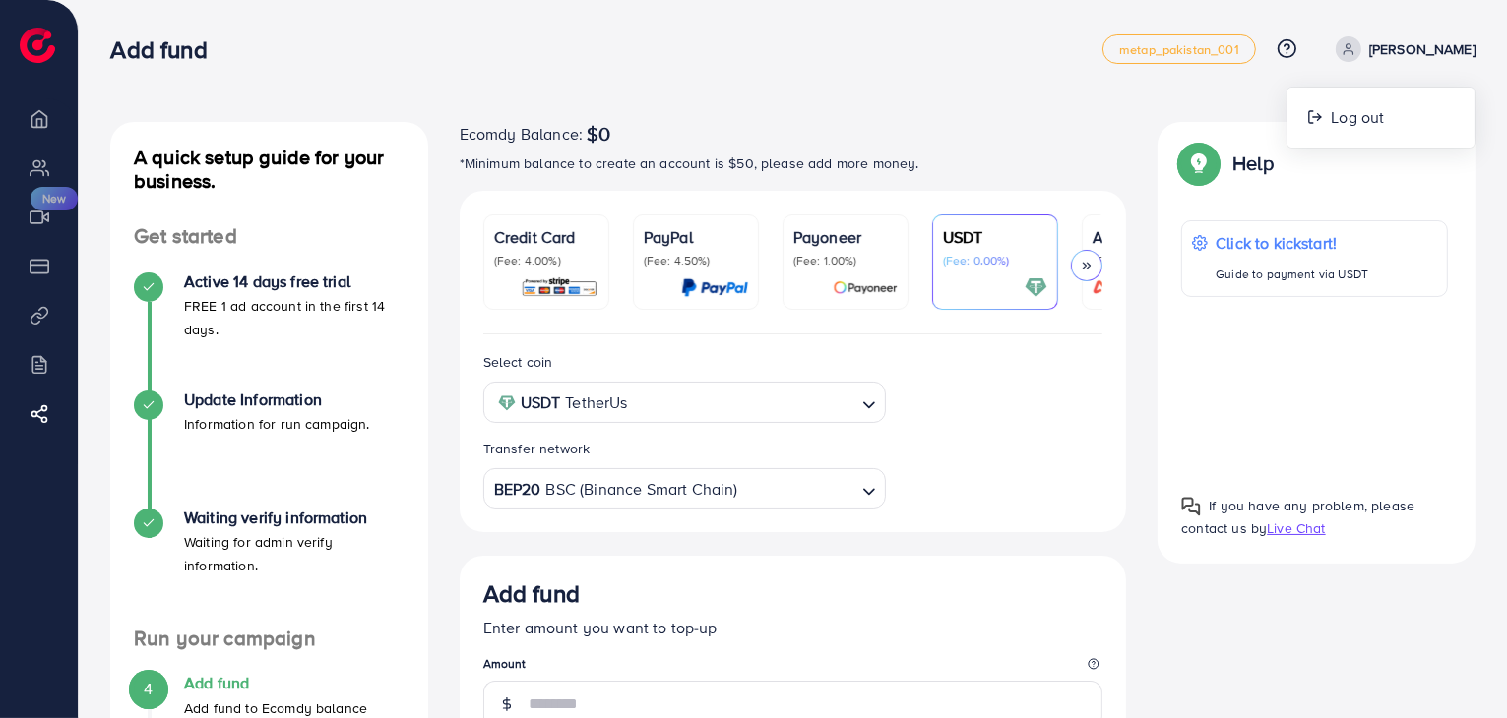
click at [1412, 55] on link "[PERSON_NAME]" at bounding box center [1401, 49] width 148 height 26
click at [1361, 56] on span at bounding box center [1348, 49] width 26 height 26
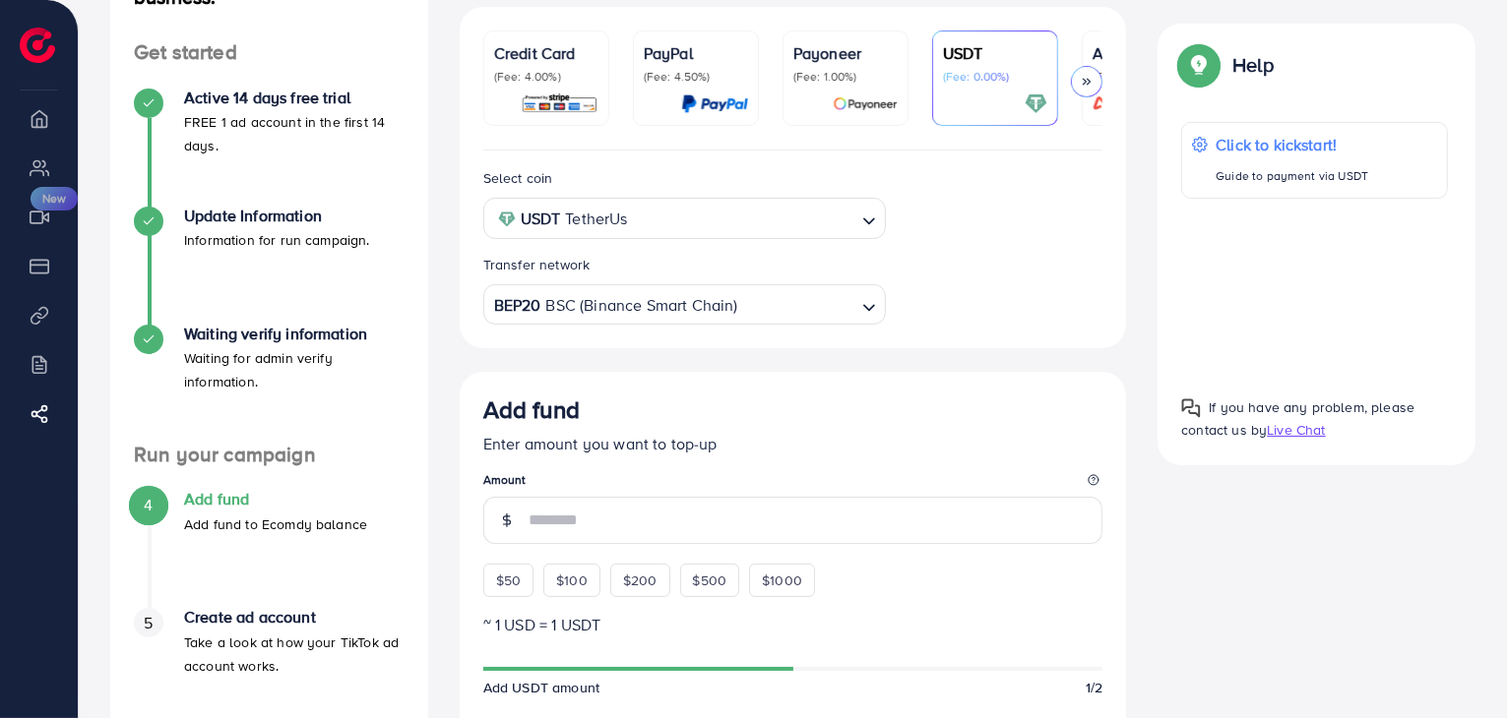
scroll to position [197, 0]
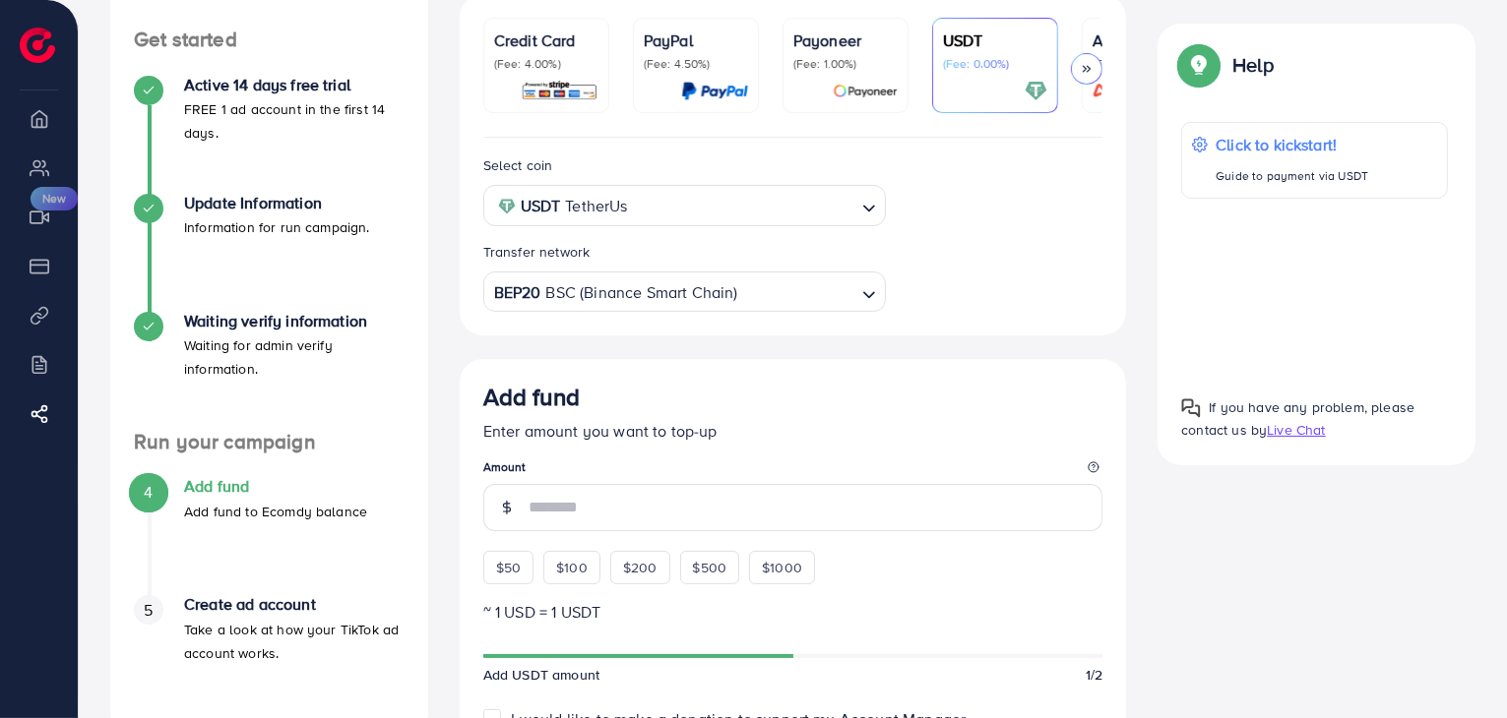
click at [824, 300] on input "Search for option" at bounding box center [797, 293] width 114 height 31
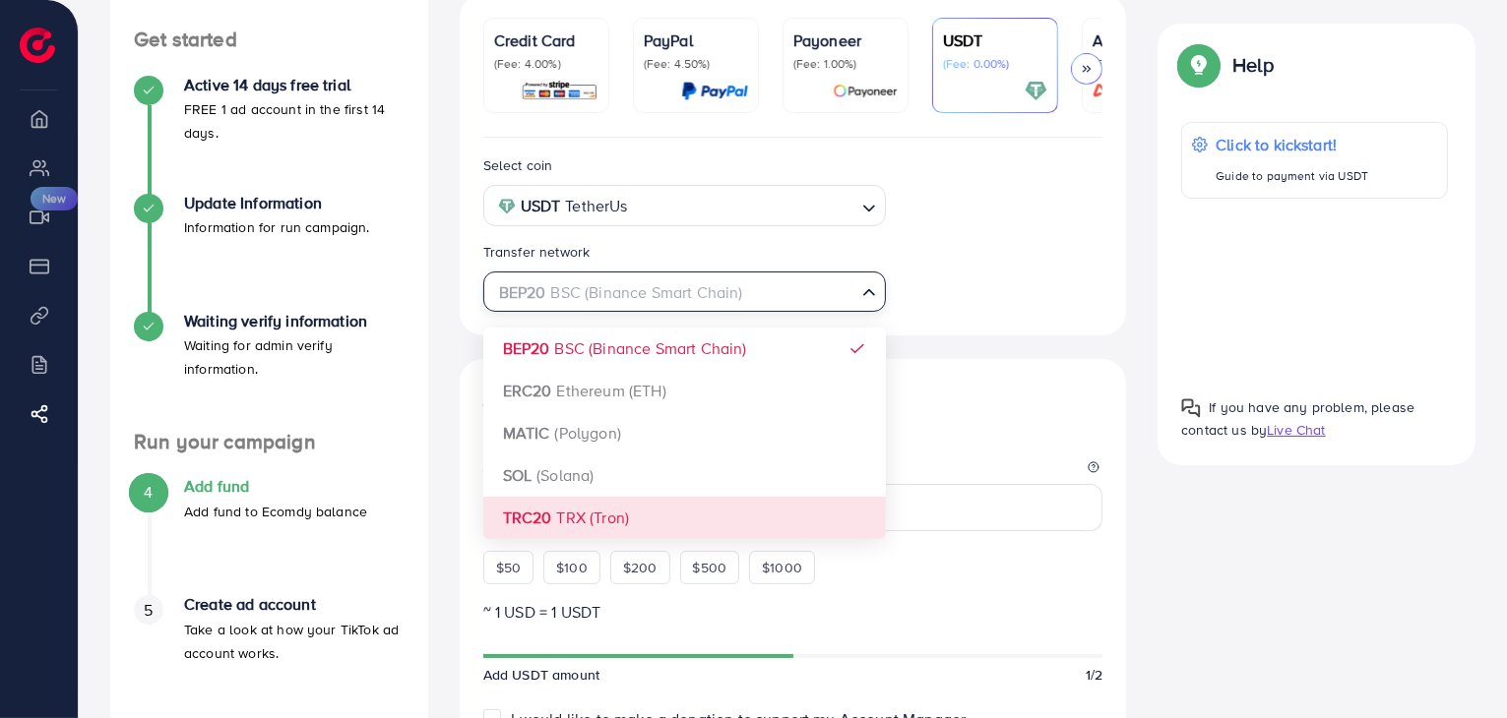
click at [697, 522] on div "Select coin USDT TetherUs Loading... Transfer network BEP20 BSC (Binance Smart …" at bounding box center [793, 703] width 667 height 1131
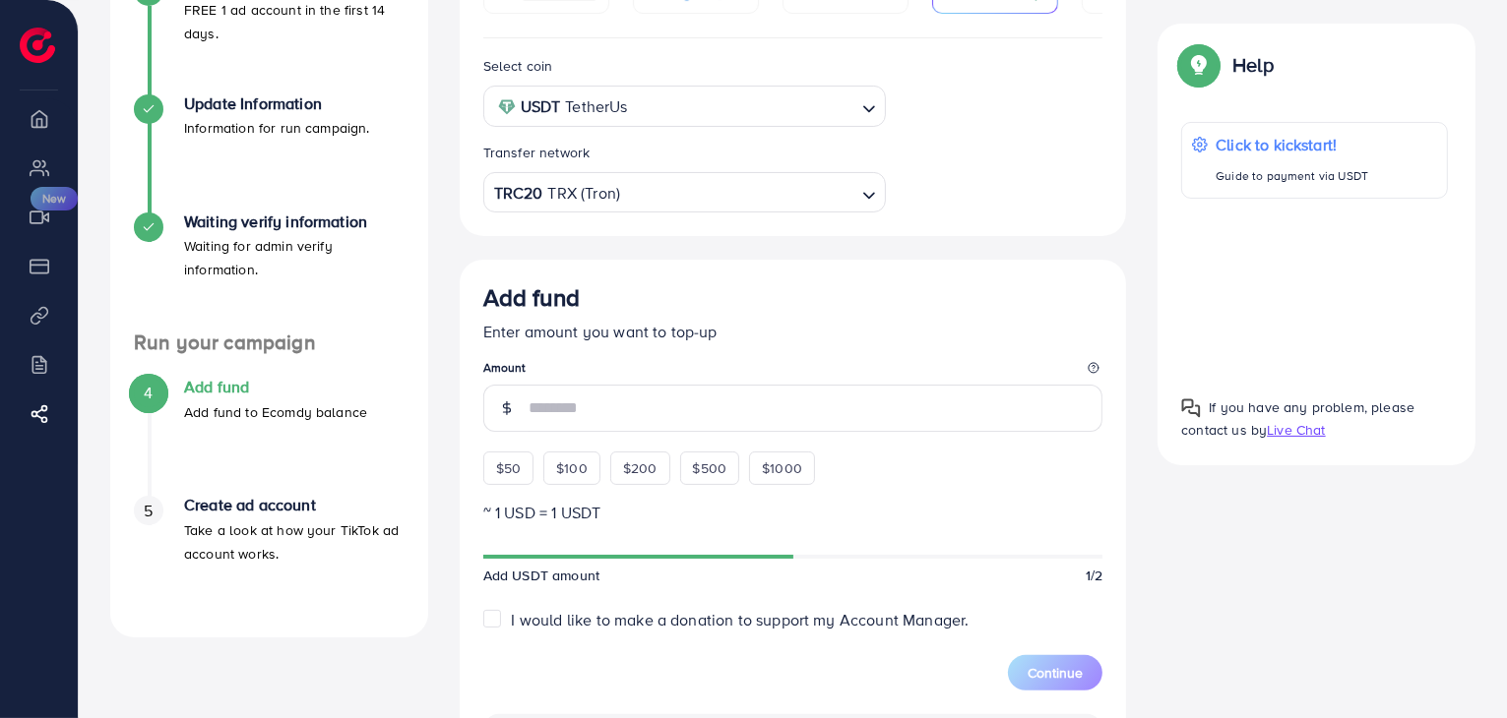
scroll to position [394, 0]
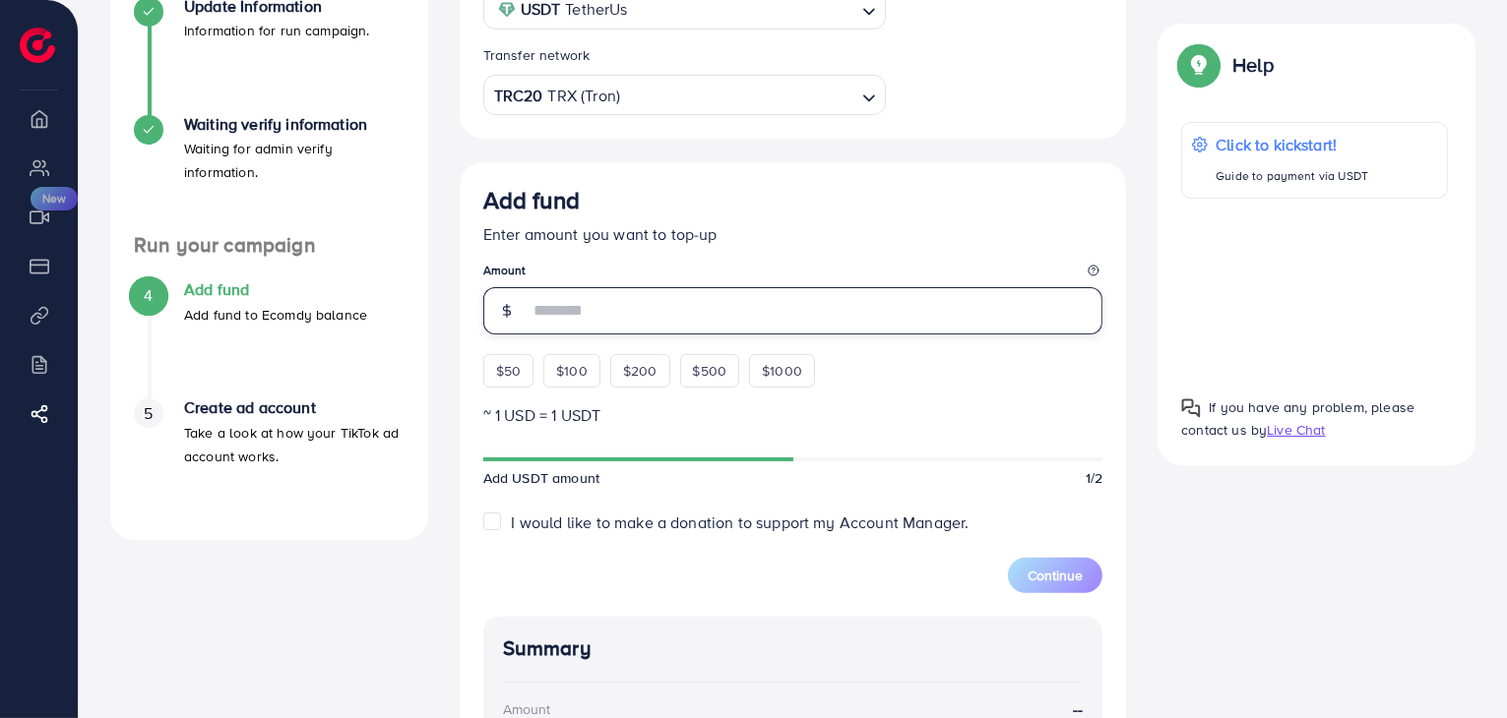
click at [850, 316] on input "number" at bounding box center [815, 310] width 575 height 47
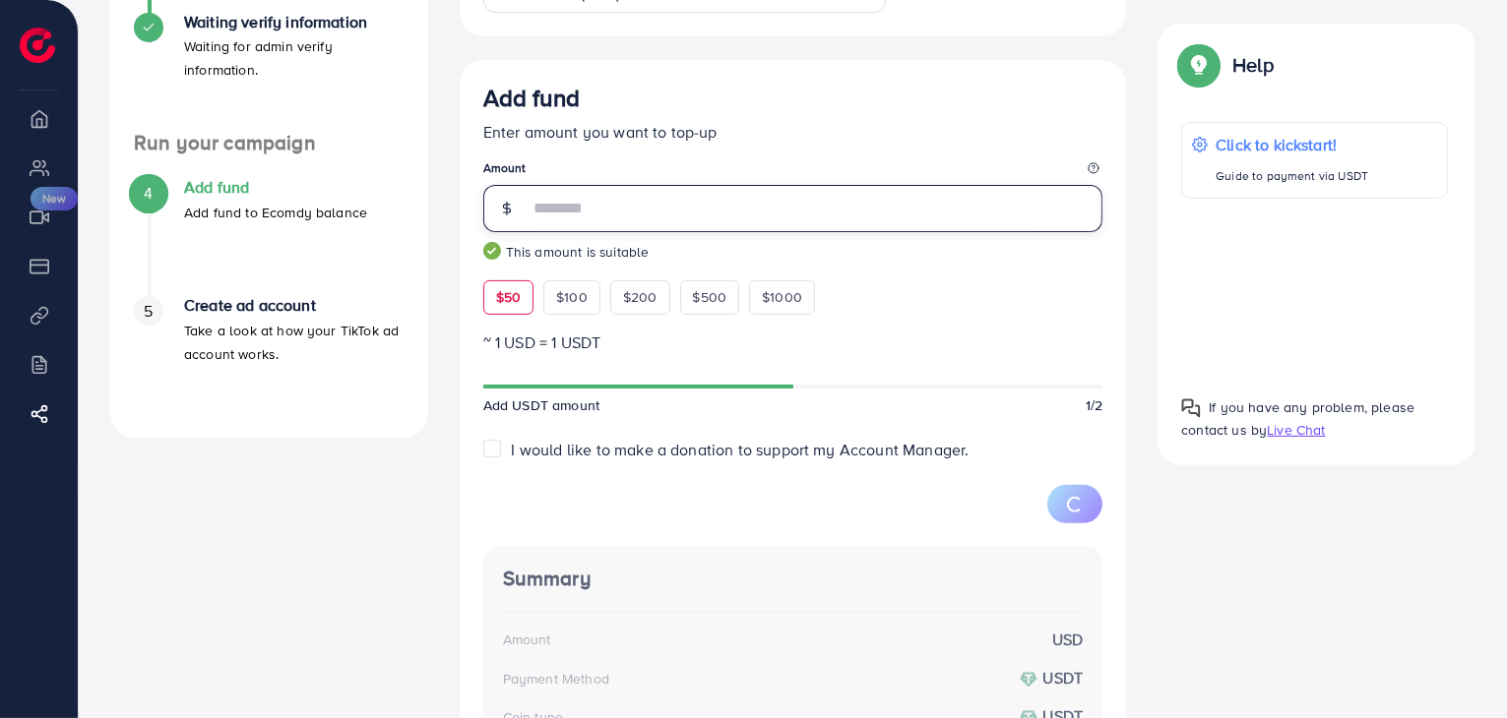
scroll to position [689, 0]
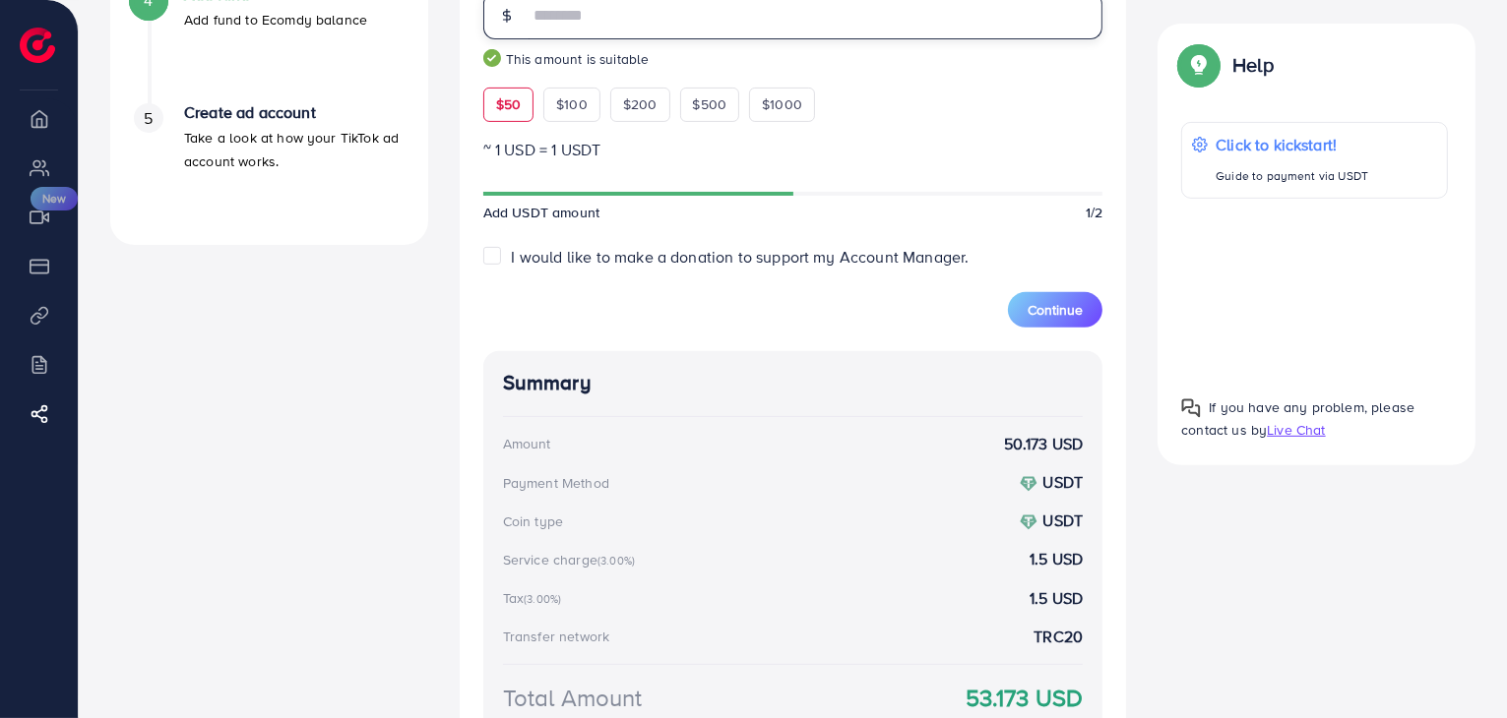
type input "**"
click at [512, 260] on label "I would like to make a donation to support my Account Manager." at bounding box center [741, 257] width 458 height 23
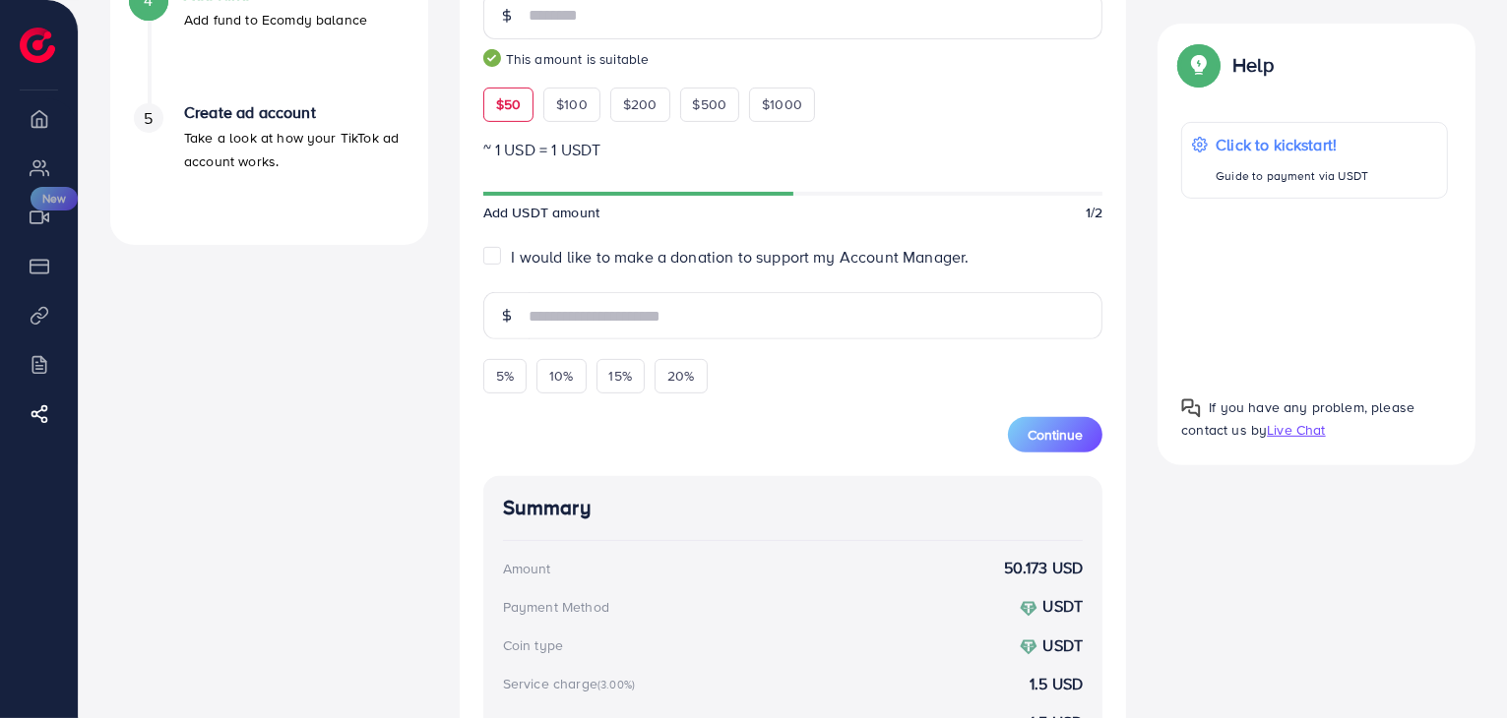
click at [689, 253] on span "I would like to make a donation to support my Account Manager." at bounding box center [741, 257] width 458 height 22
type input "*"
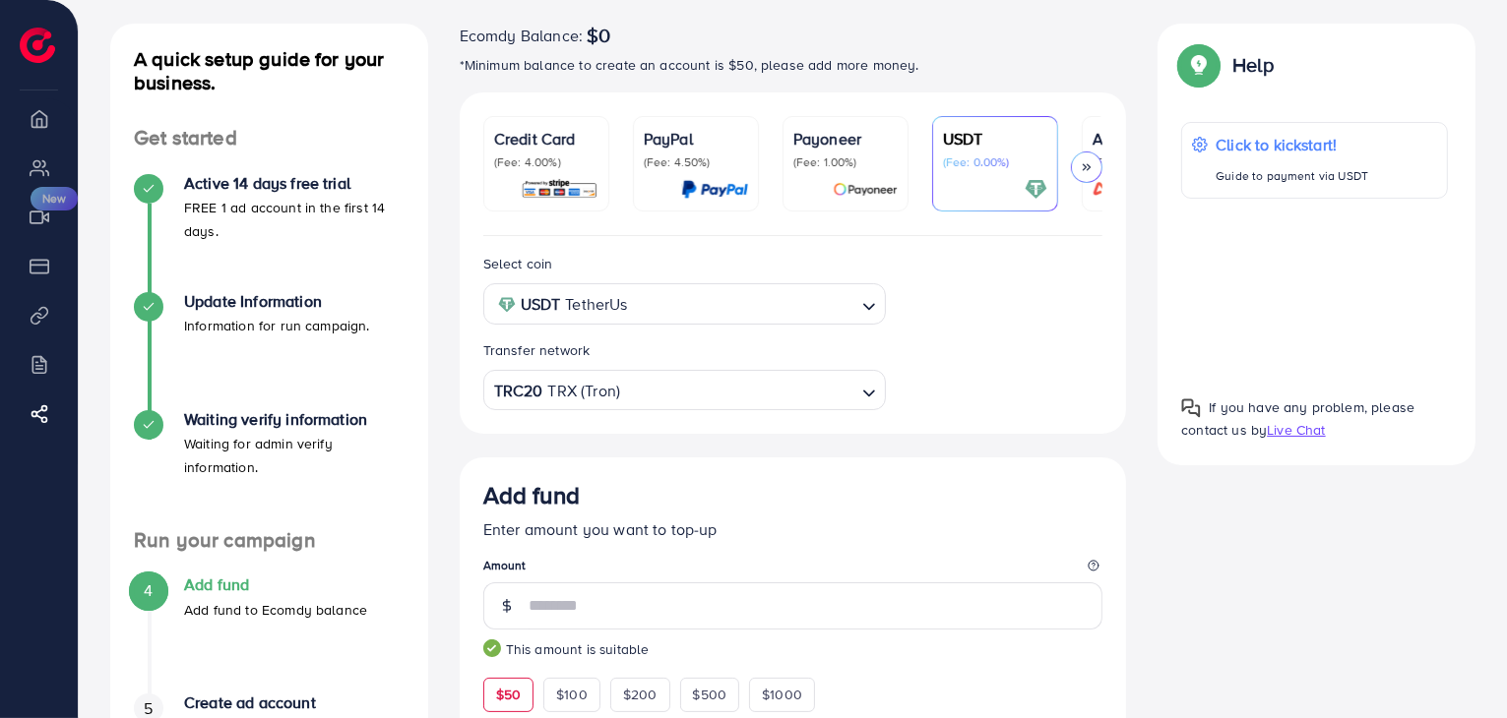
scroll to position [0, 0]
